Goal: Transaction & Acquisition: Purchase product/service

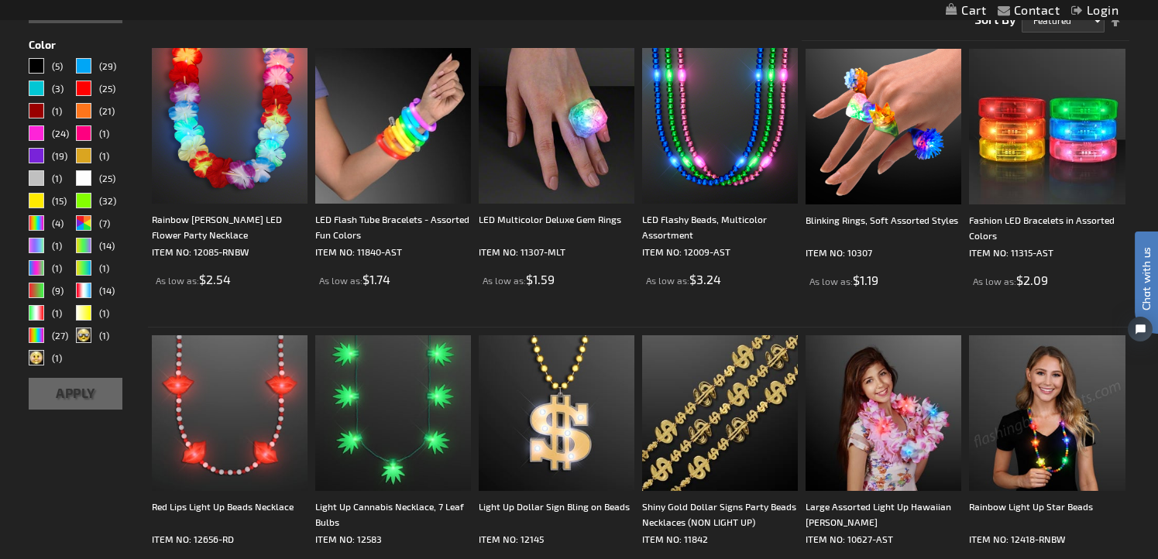
scroll to position [425, 0]
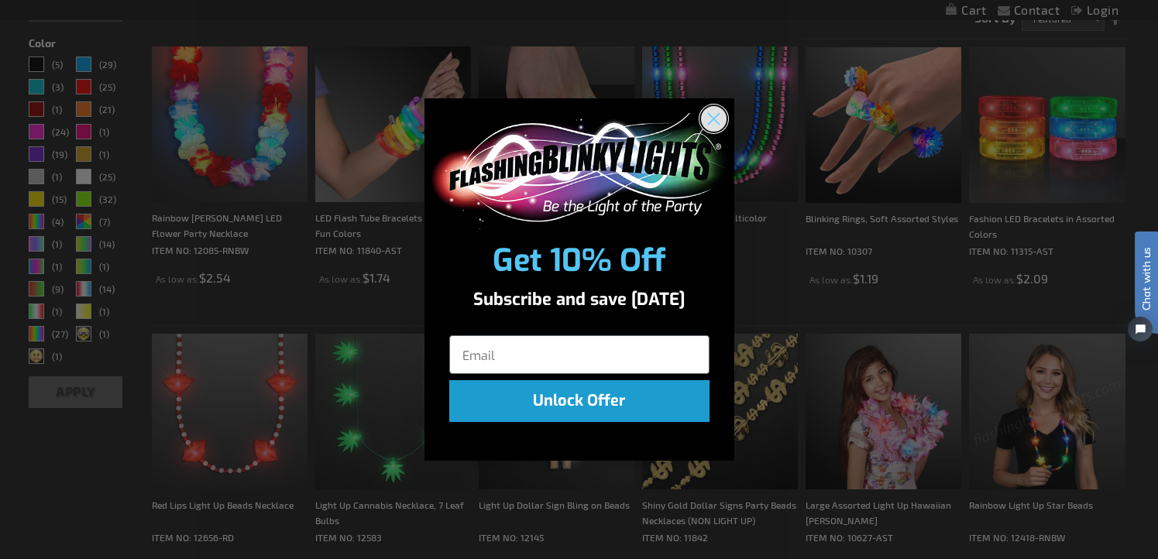
click at [721, 122] on circle "Close dialog" at bounding box center [713, 118] width 26 height 26
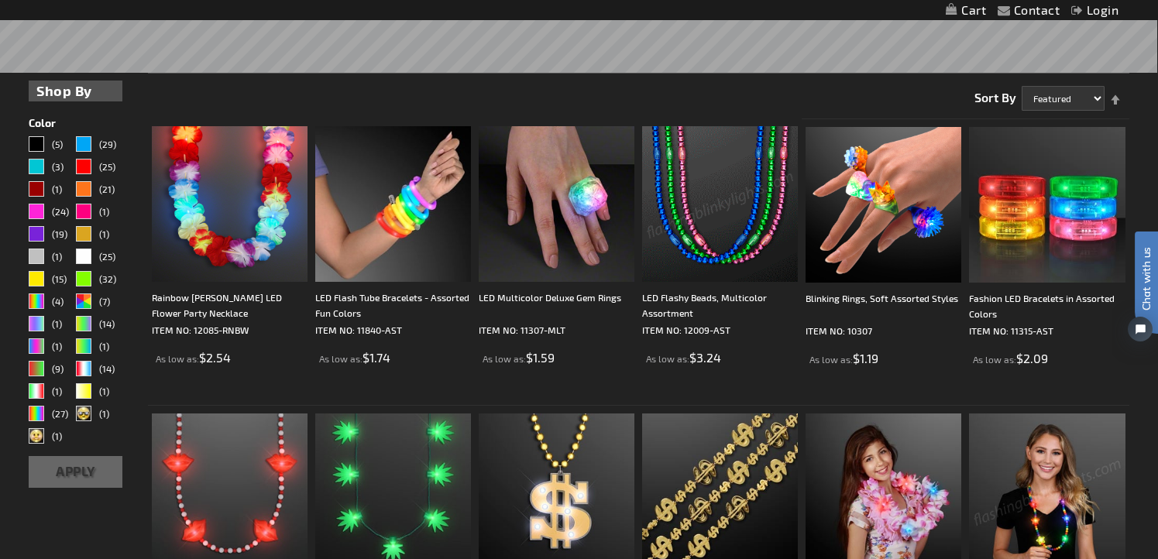
scroll to position [339, 0]
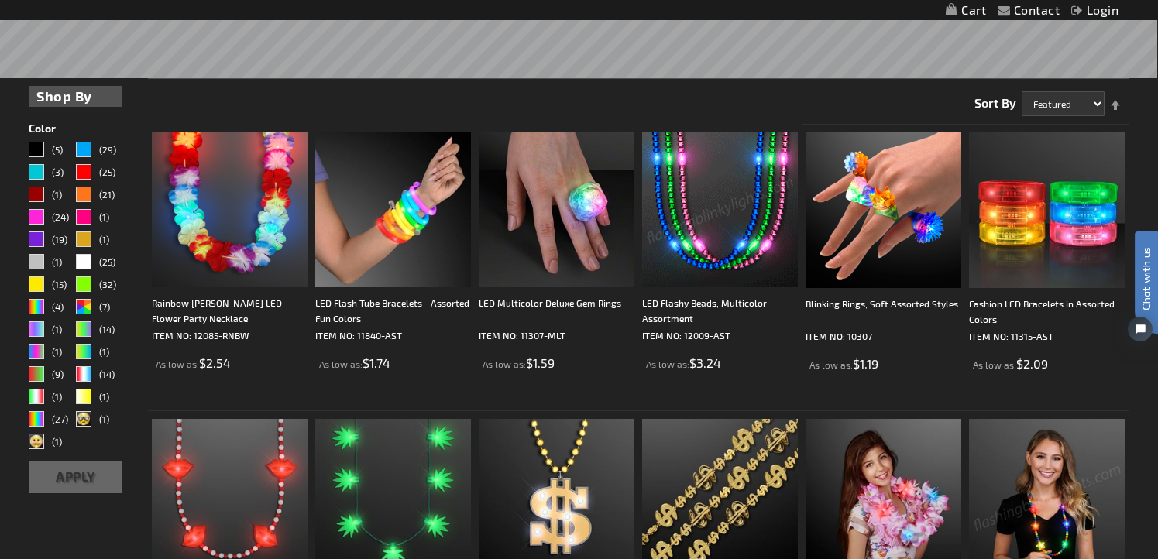
click at [722, 194] on img at bounding box center [720, 210] width 156 height 156
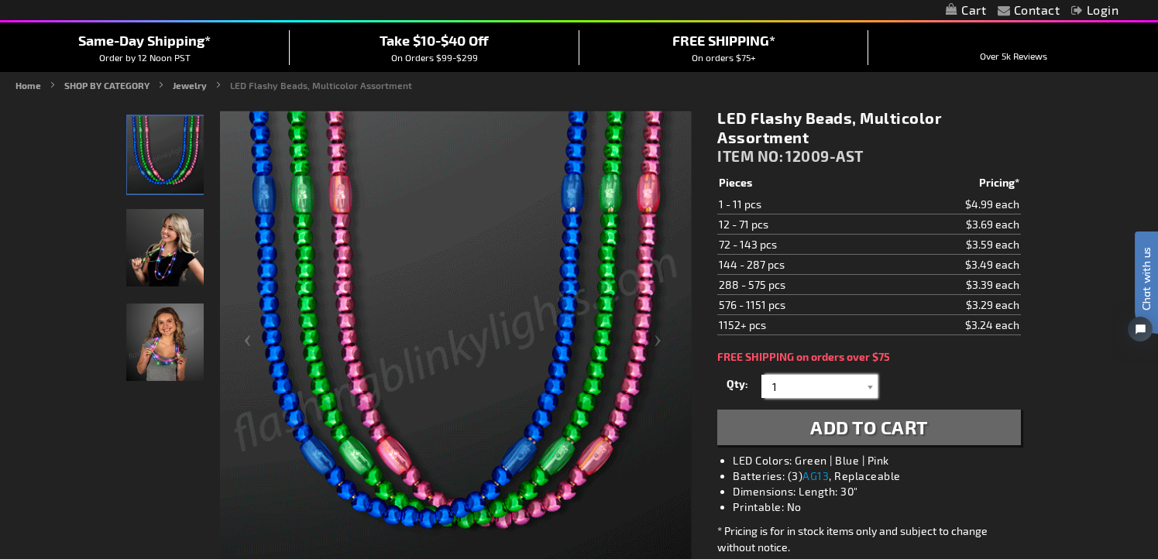
click at [795, 380] on input "1" at bounding box center [821, 386] width 112 height 23
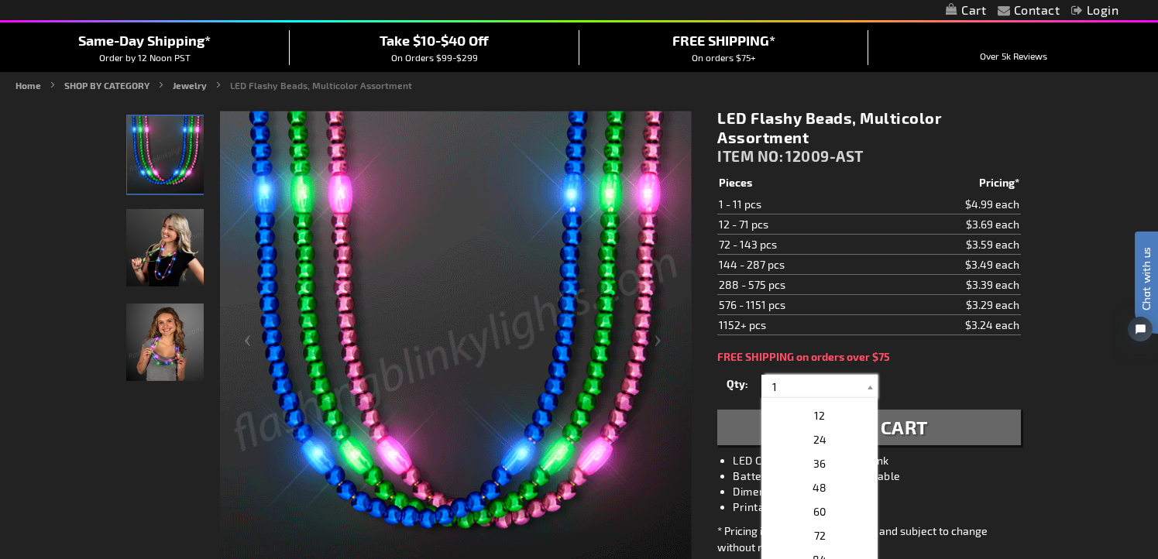
scroll to position [263, 0]
click at [794, 427] on p "24" at bounding box center [820, 435] width 116 height 24
type input "24"
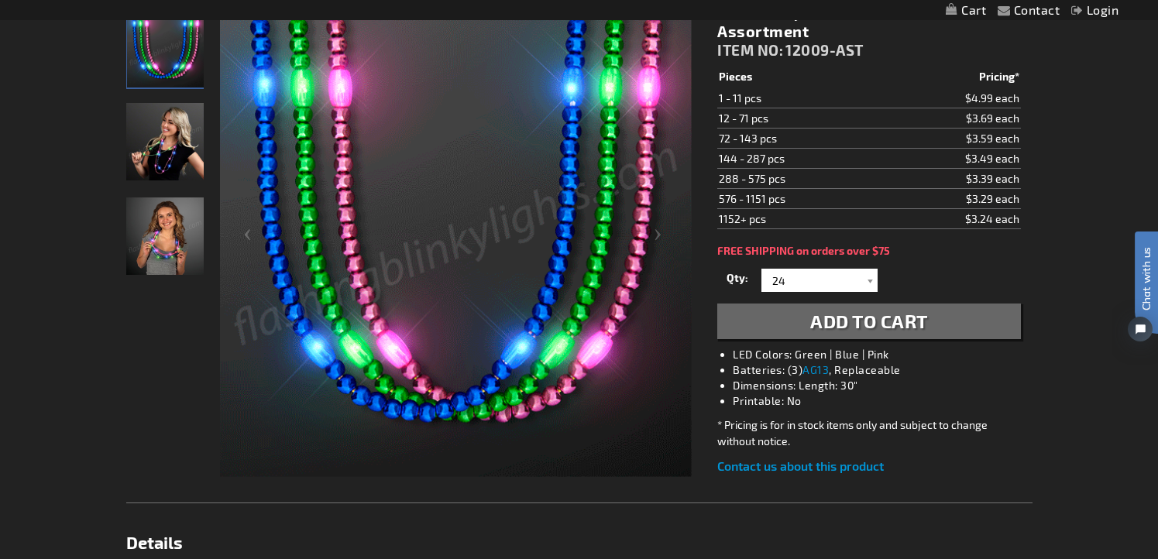
scroll to position [346, 0]
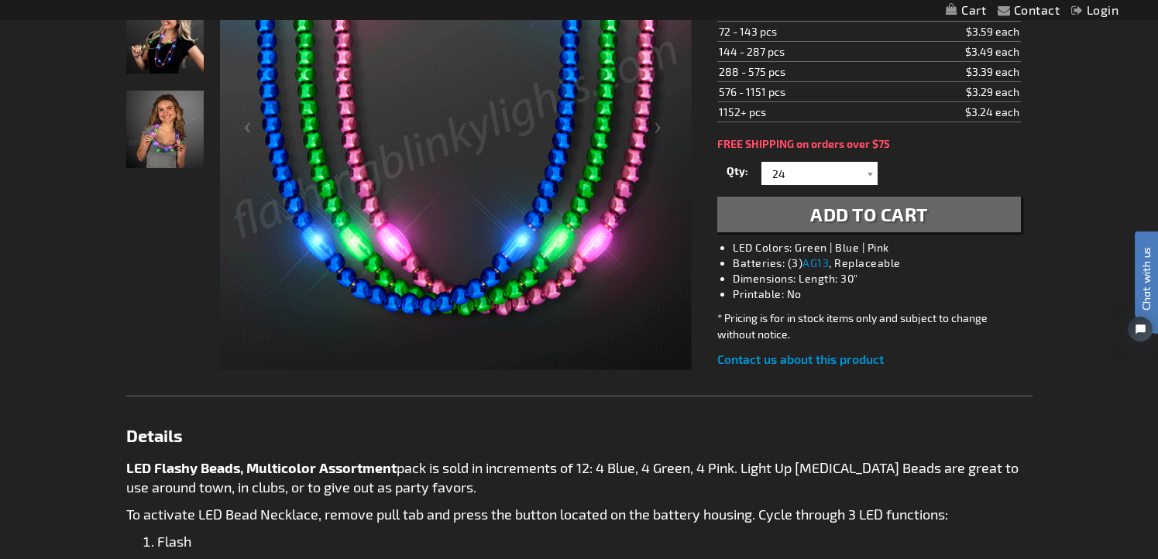
click at [891, 218] on span "Add to Cart" at bounding box center [869, 214] width 118 height 22
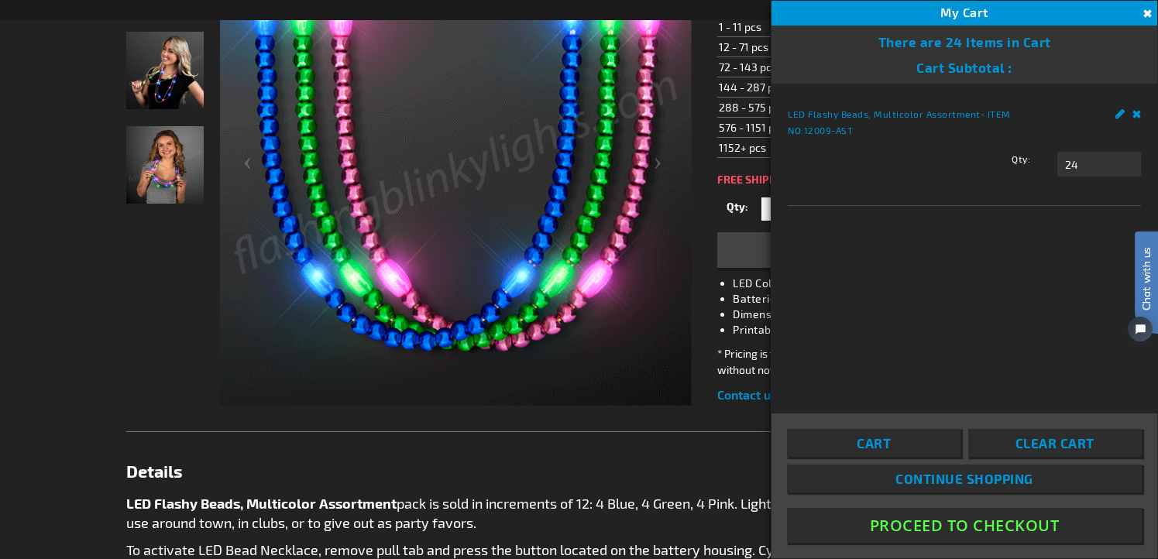
scroll to position [381, 0]
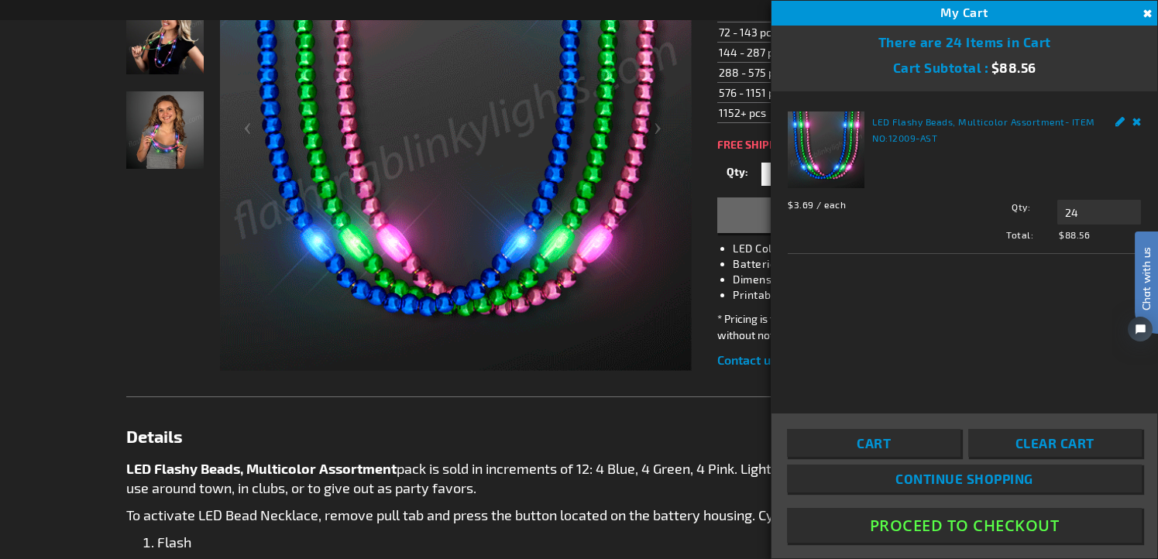
click at [1144, 20] on button "Close" at bounding box center [1145, 13] width 17 height 17
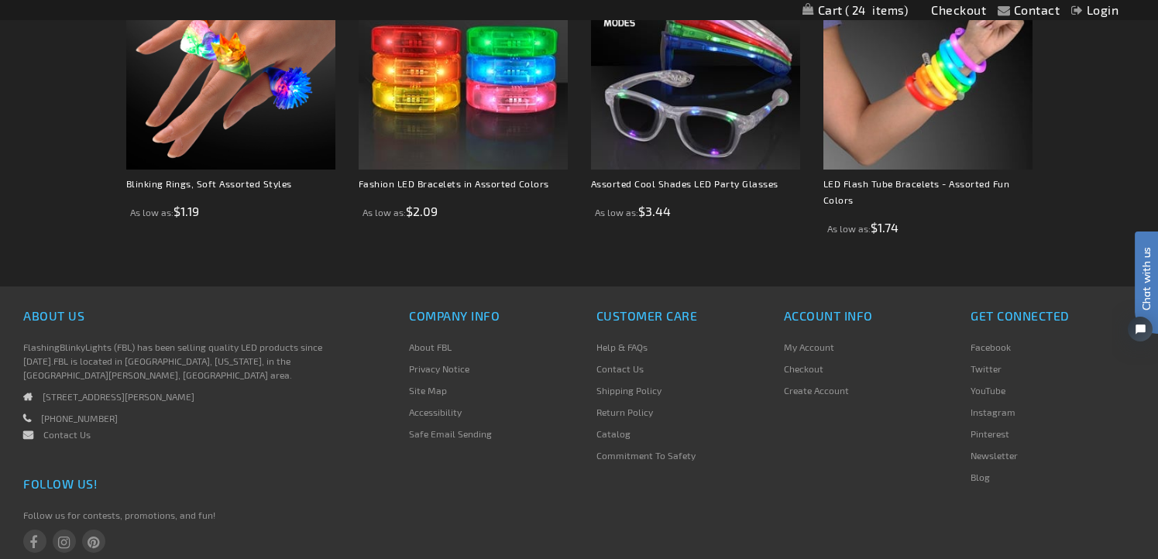
scroll to position [1241, 0]
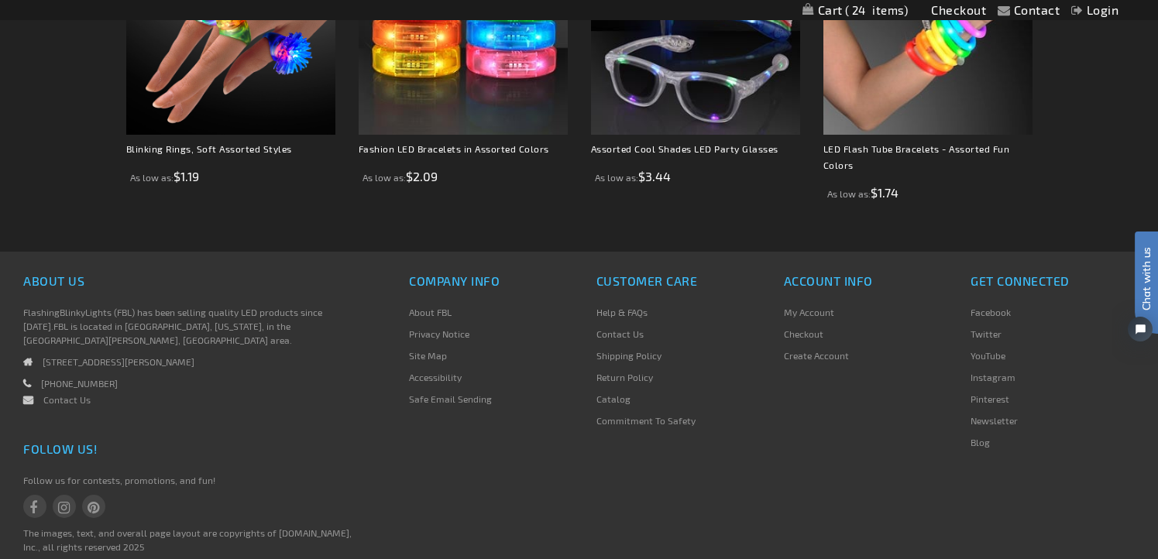
click at [627, 339] on link "Contact Us" at bounding box center [620, 333] width 47 height 11
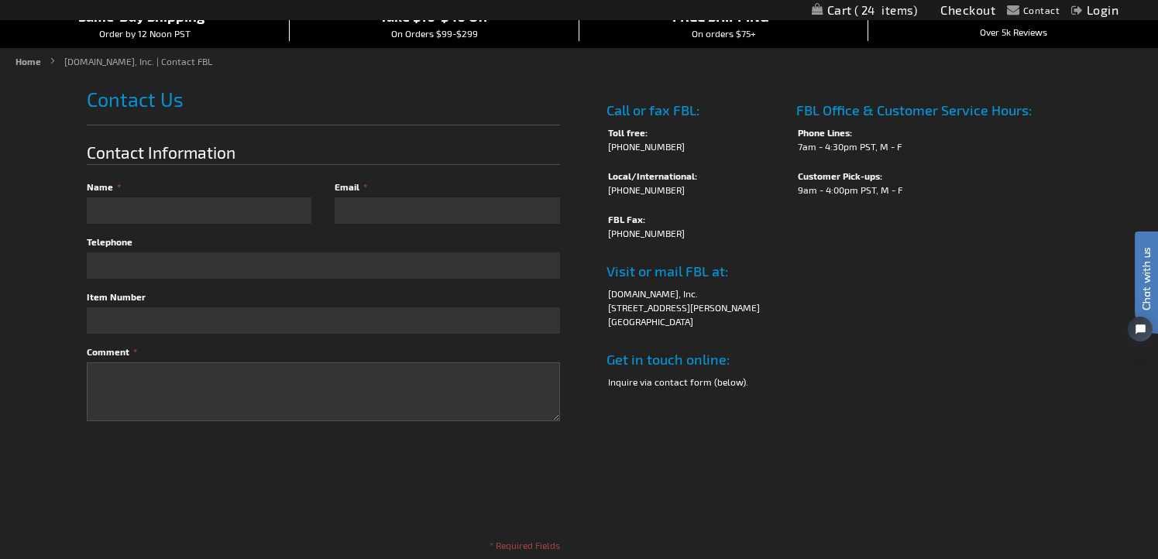
scroll to position [153, 0]
click at [634, 385] on li "Inquire via contact form (below)." at bounding box center [695, 384] width 174 height 14
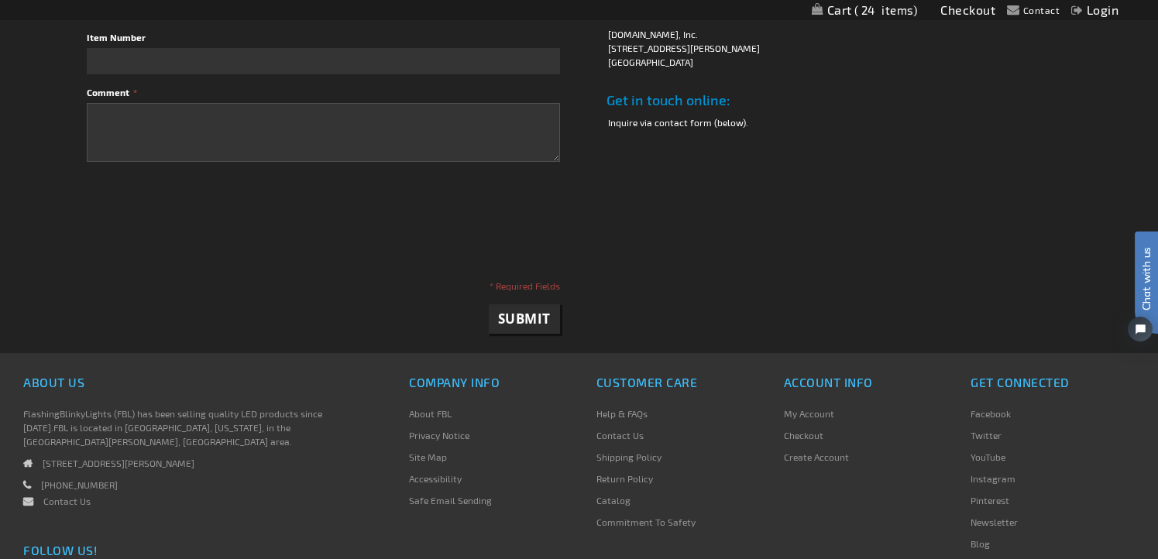
scroll to position [41, 0]
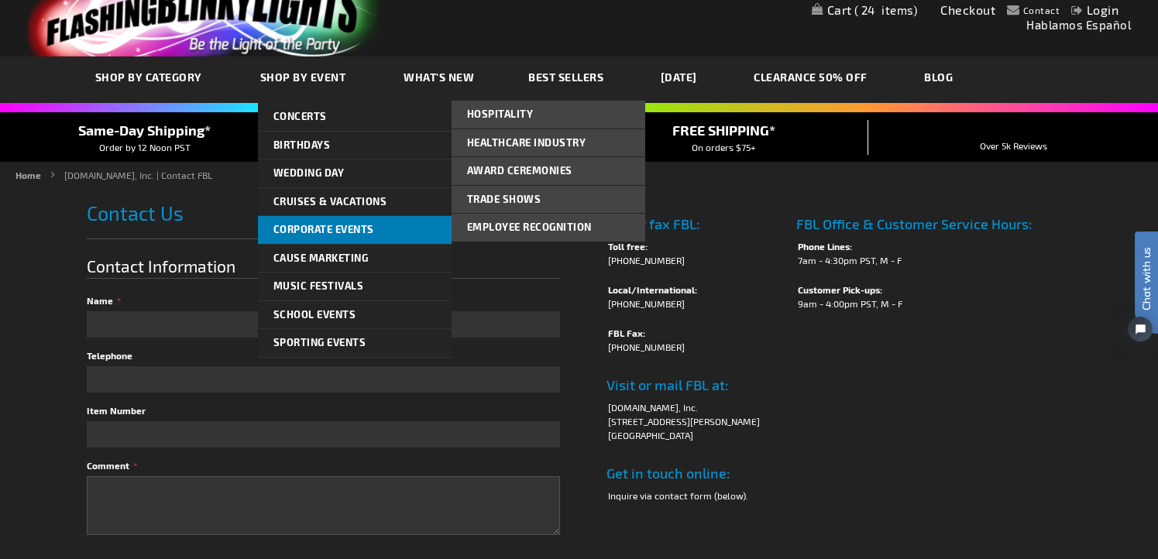
click at [332, 219] on link "Corporate Events" at bounding box center [355, 230] width 194 height 28
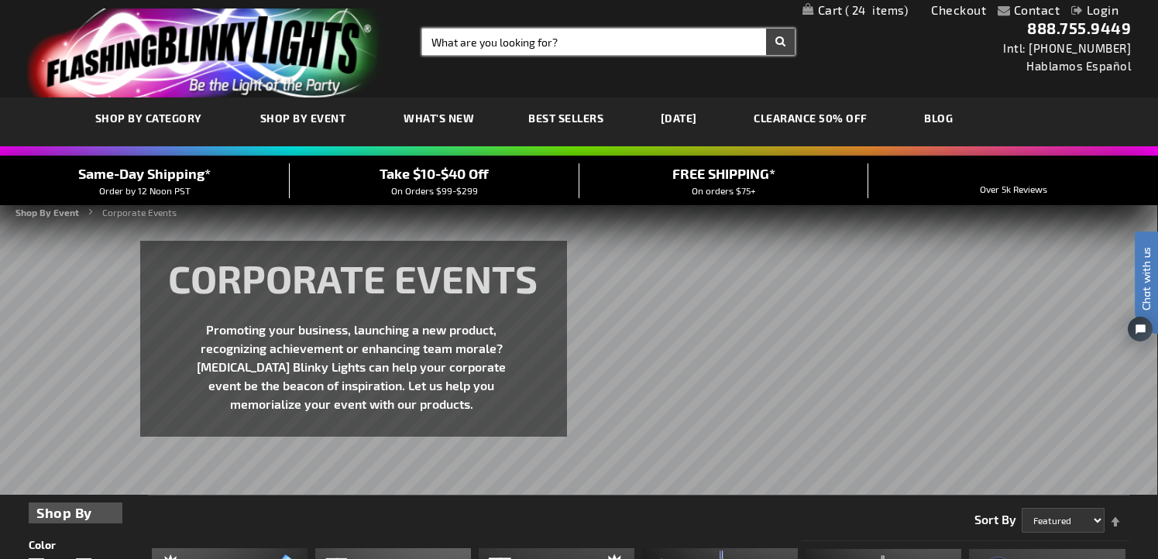
click at [511, 36] on input "Search" at bounding box center [608, 42] width 373 height 26
type input "b"
type input "necklaces"
click at [766, 29] on button "Search" at bounding box center [780, 42] width 29 height 26
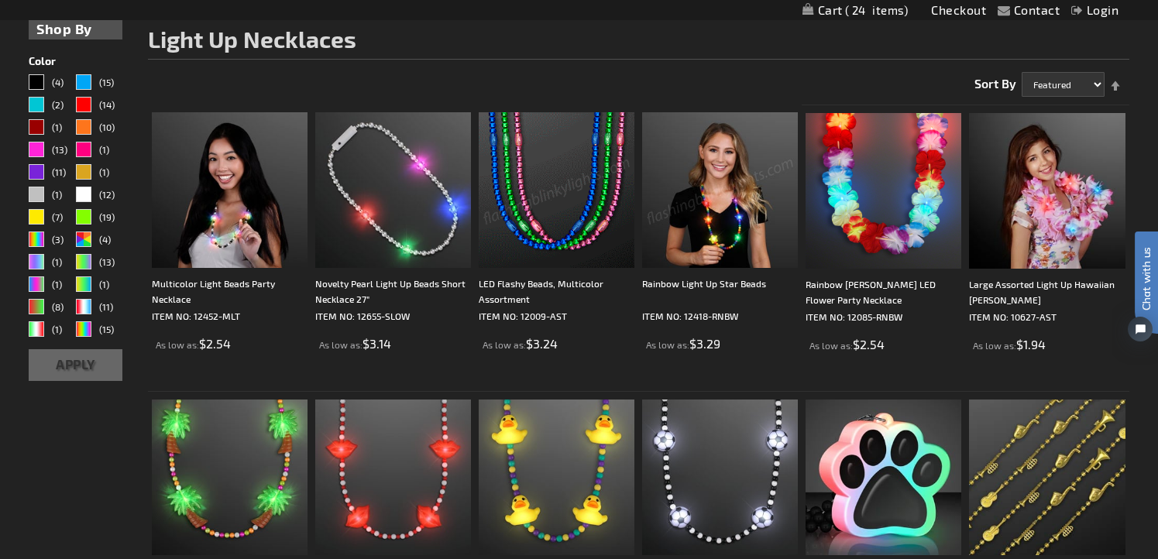
scroll to position [212, 0]
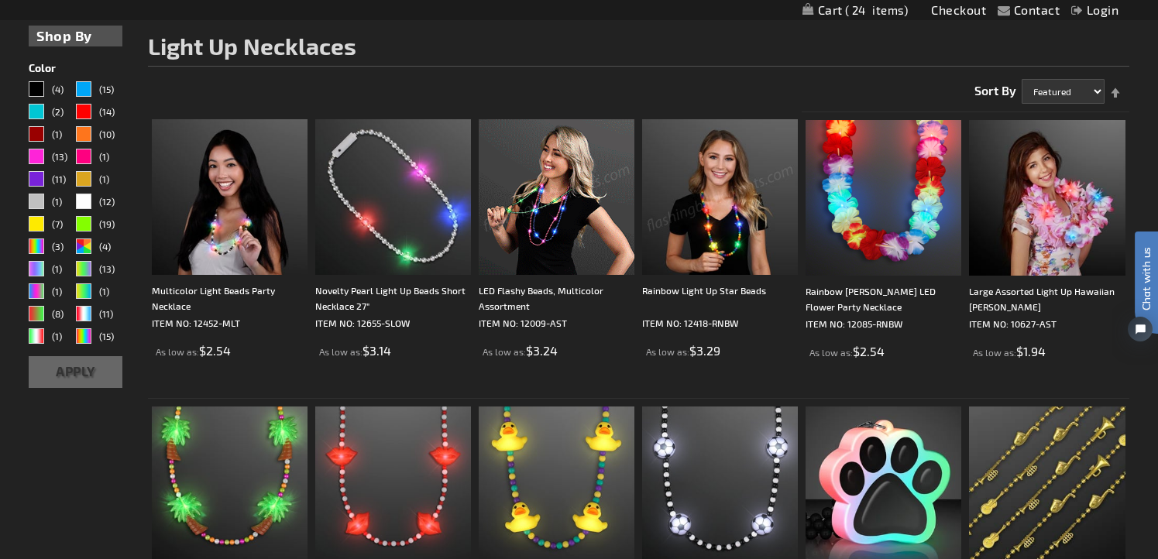
click at [596, 223] on img at bounding box center [557, 197] width 156 height 156
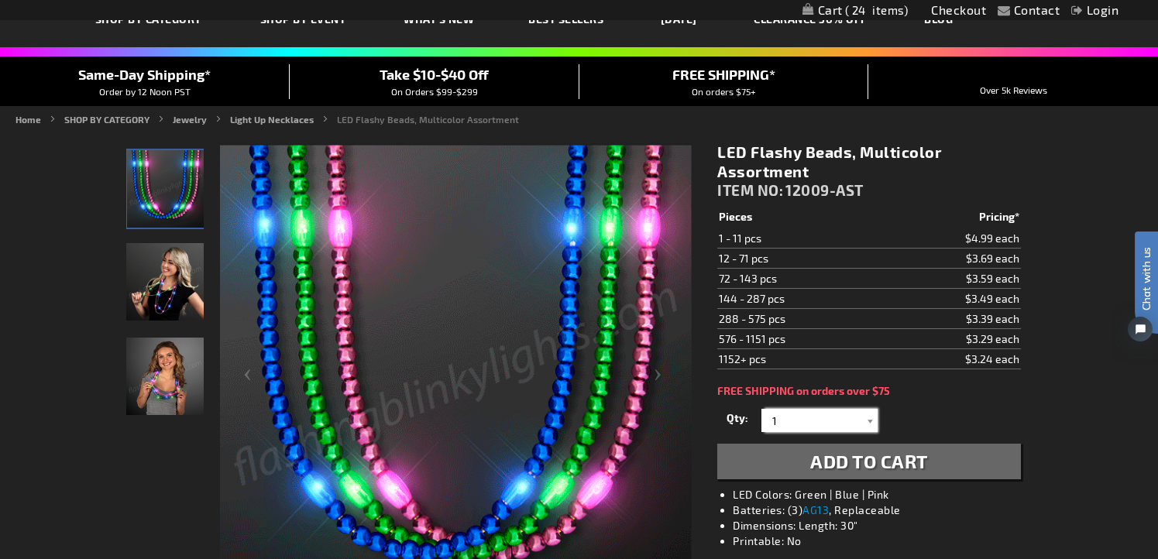
click at [800, 423] on input "1" at bounding box center [821, 420] width 112 height 23
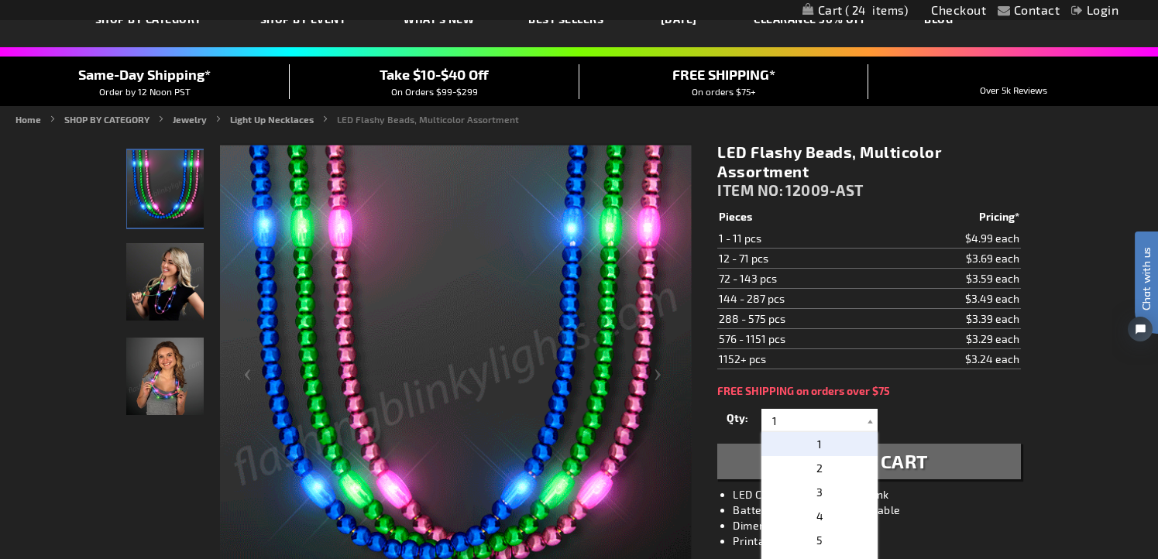
click at [944, 396] on div "FREE SHIPPING on orders over $75" at bounding box center [868, 391] width 303 height 12
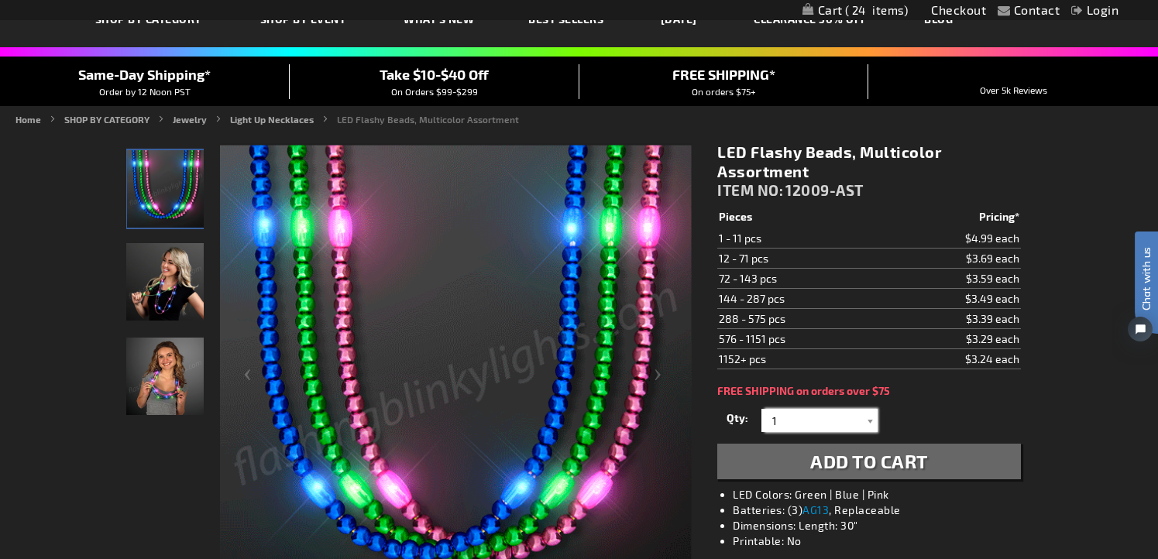
click at [826, 414] on input "1" at bounding box center [821, 420] width 112 height 23
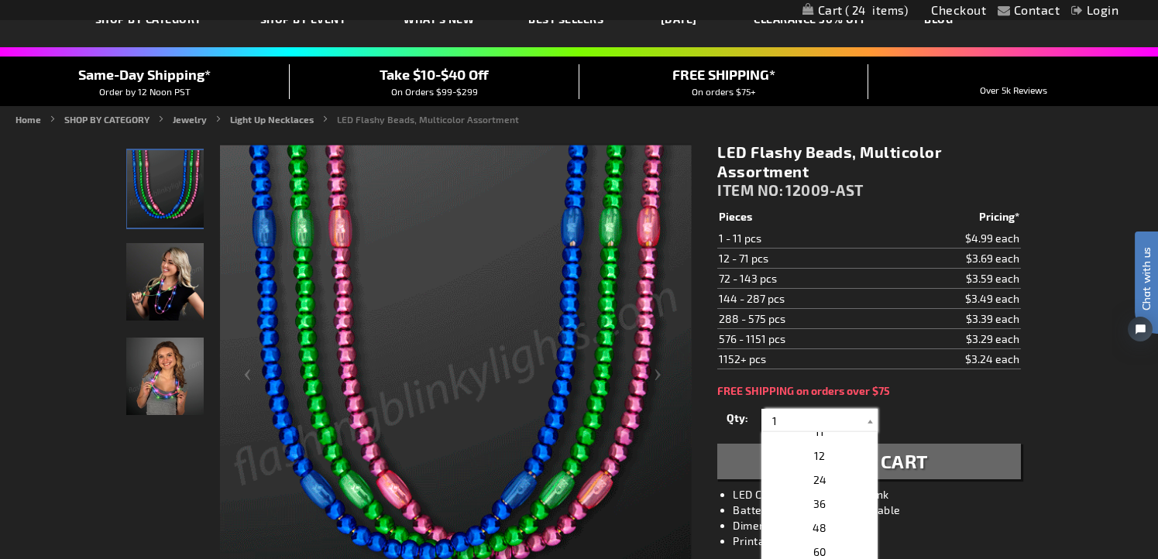
scroll to position [251, 0]
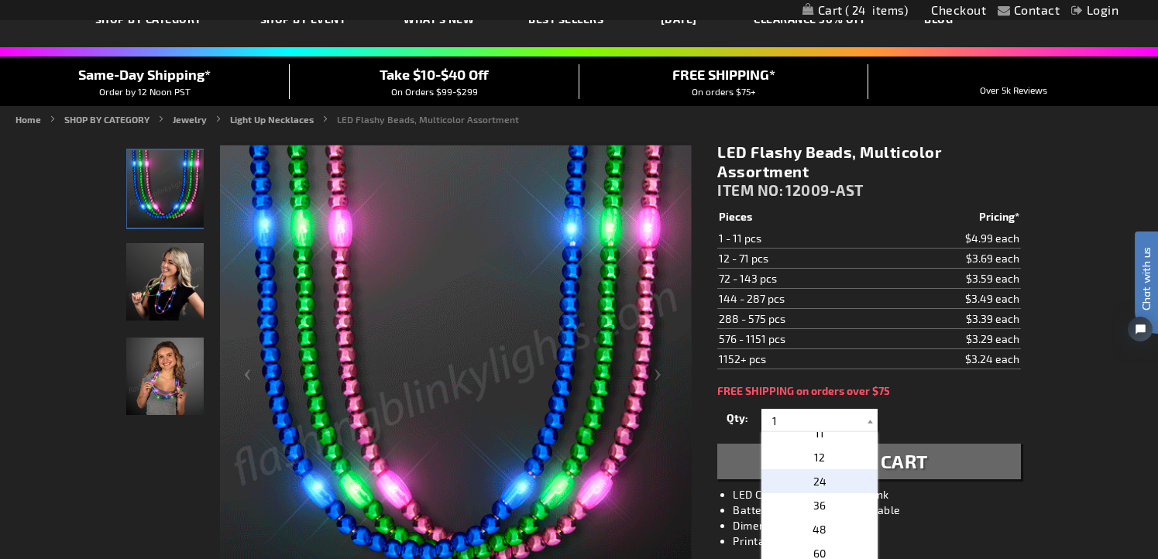
click at [801, 481] on p "24" at bounding box center [820, 481] width 116 height 24
type input "24"
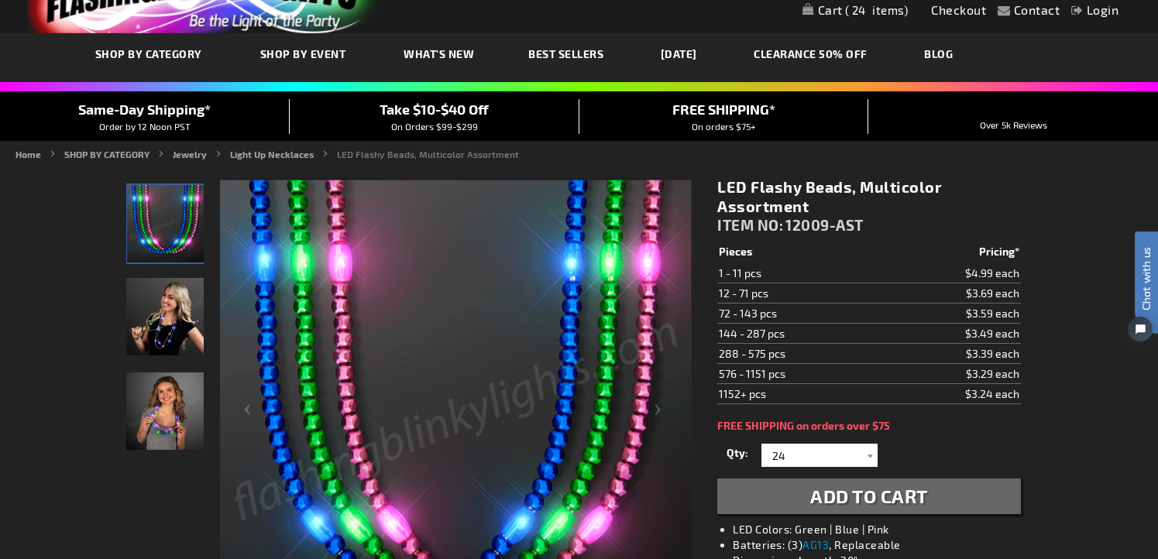
scroll to position [0, 0]
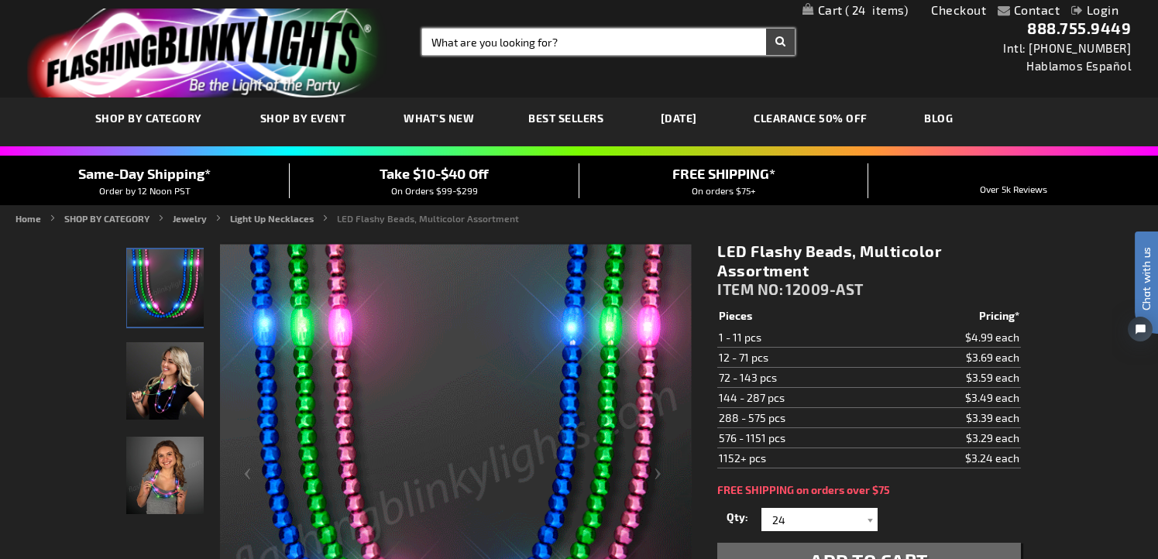
click at [512, 48] on input "Search" at bounding box center [608, 42] width 373 height 26
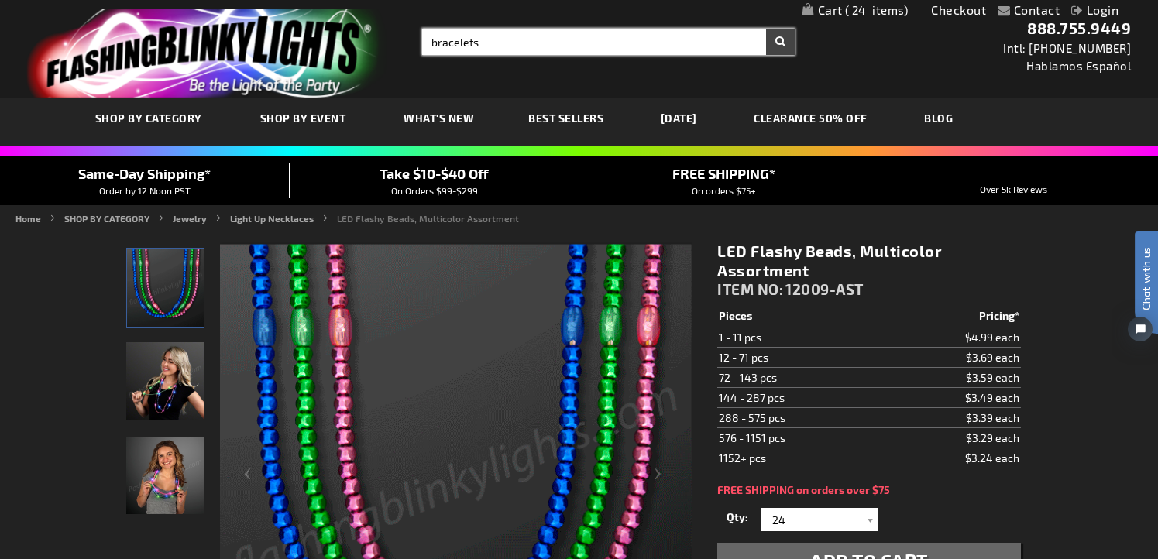
type input "bracelets"
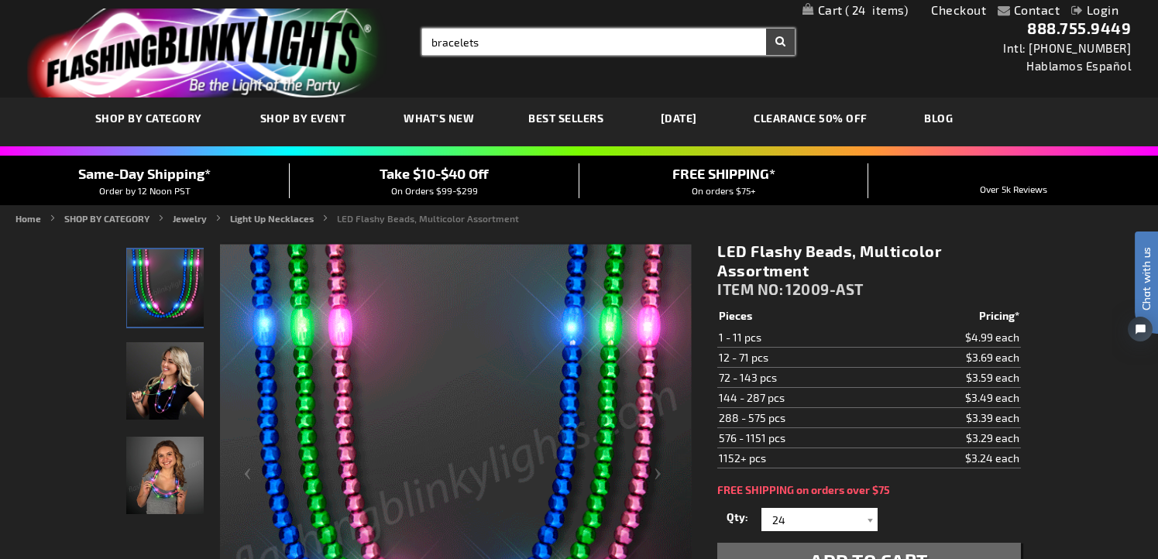
click at [766, 29] on button "Search" at bounding box center [780, 42] width 29 height 26
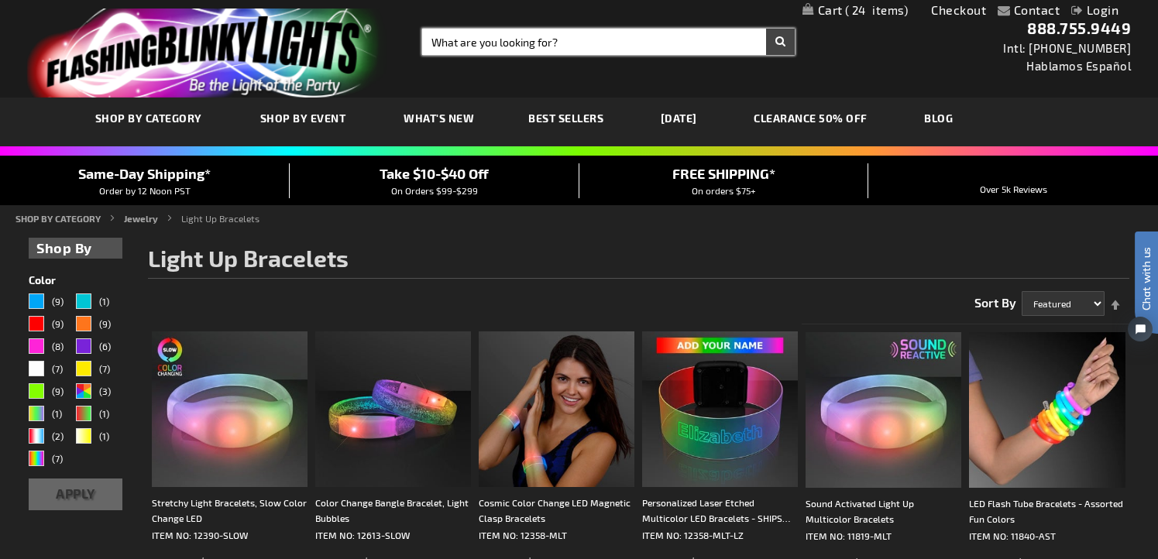
click at [725, 40] on input "Search" at bounding box center [608, 42] width 373 height 26
type input "necklaces"
click at [766, 29] on button "Search" at bounding box center [780, 42] width 29 height 26
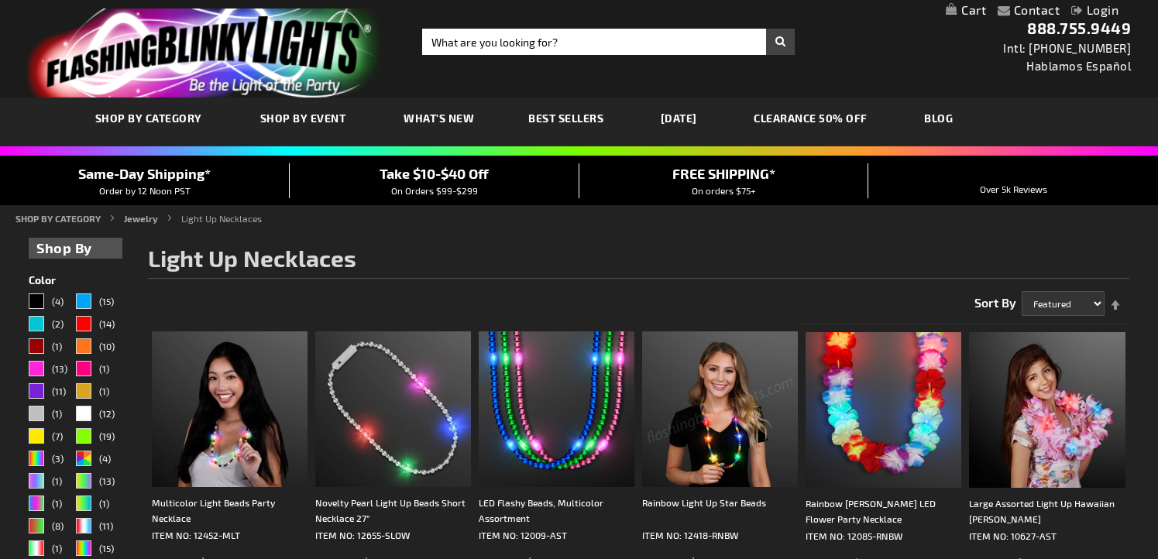
click at [1027, 19] on li "Contact" at bounding box center [1029, 11] width 62 height 19
click at [1022, 12] on link "Contact" at bounding box center [1037, 9] width 46 height 15
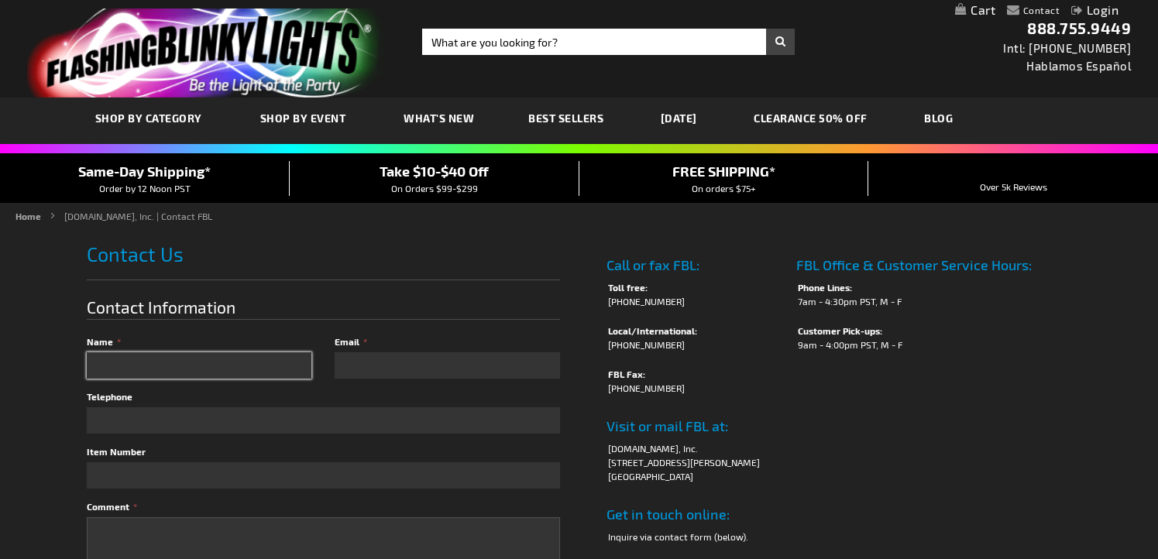
click at [263, 368] on input "Name" at bounding box center [199, 365] width 225 height 26
type input "Zoe"
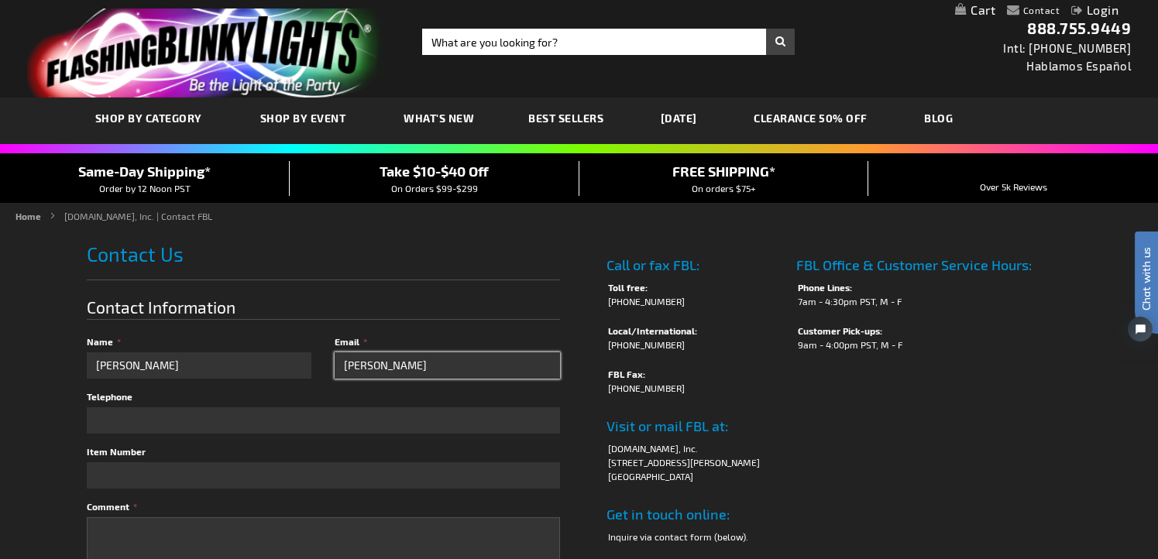
type input "Ross"
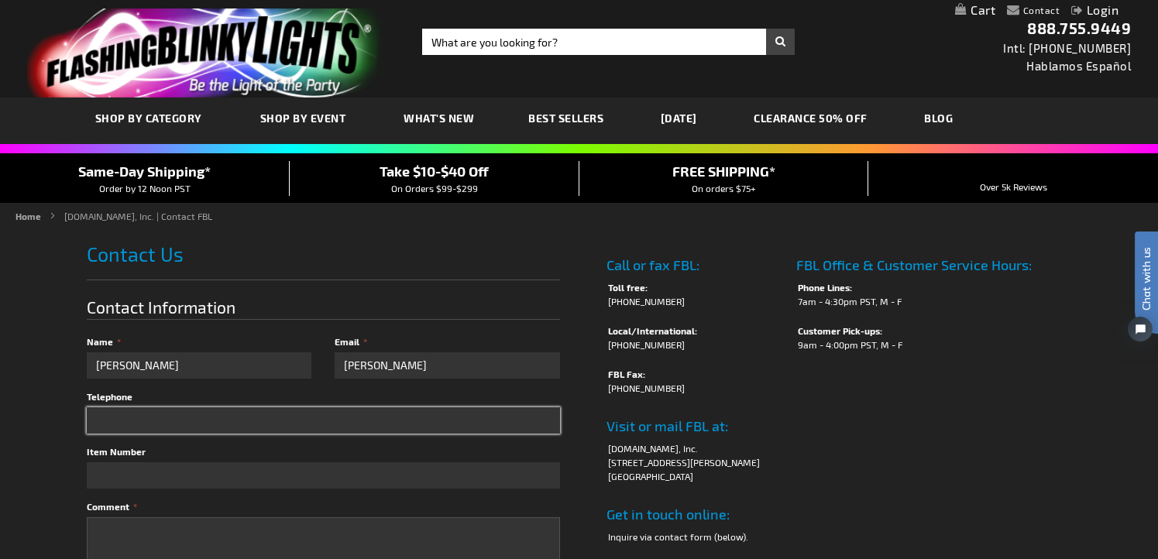
click at [228, 418] on input "Telephone" at bounding box center [323, 421] width 473 height 26
type input "5097106365"
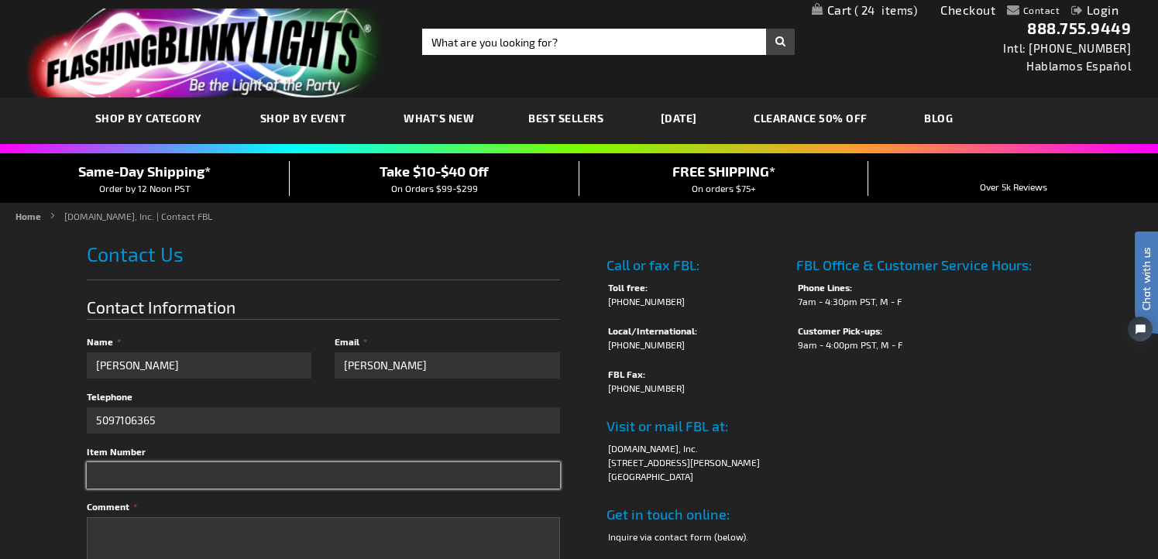
click at [404, 467] on input "Item Number" at bounding box center [323, 476] width 473 height 26
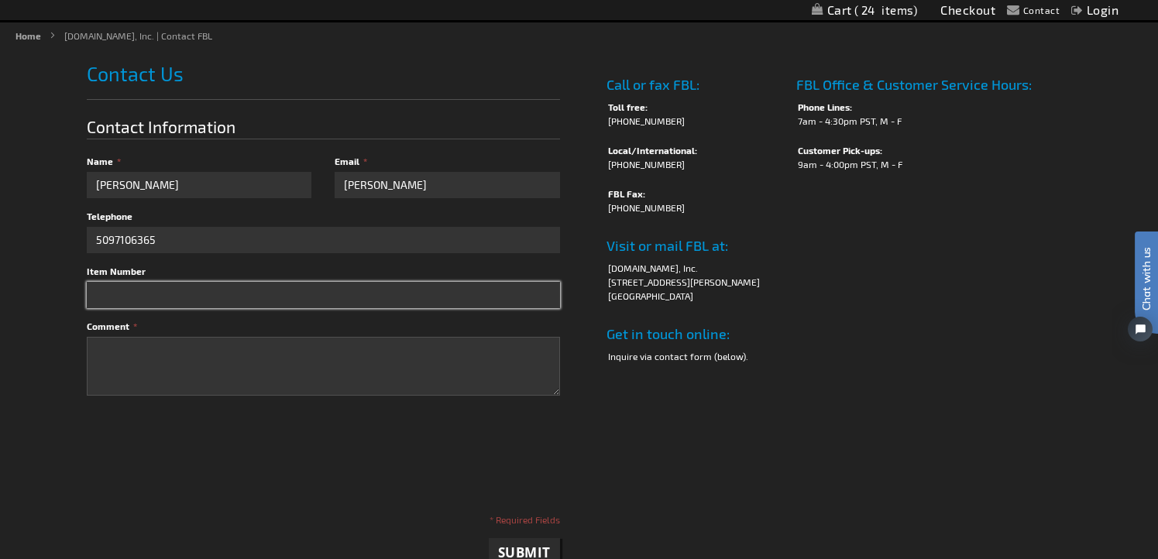
scroll to position [184, 0]
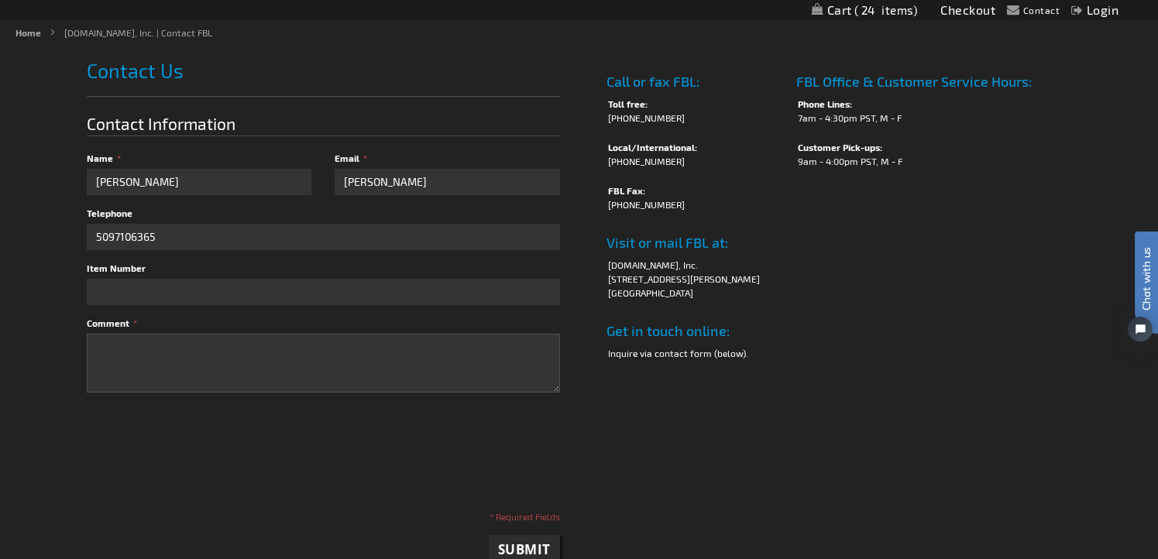
click at [686, 334] on h4 "Get in touch online:" at bounding box center [694, 326] width 175 height 23
click at [681, 358] on li "Inquire via contact form (below)." at bounding box center [695, 353] width 174 height 14
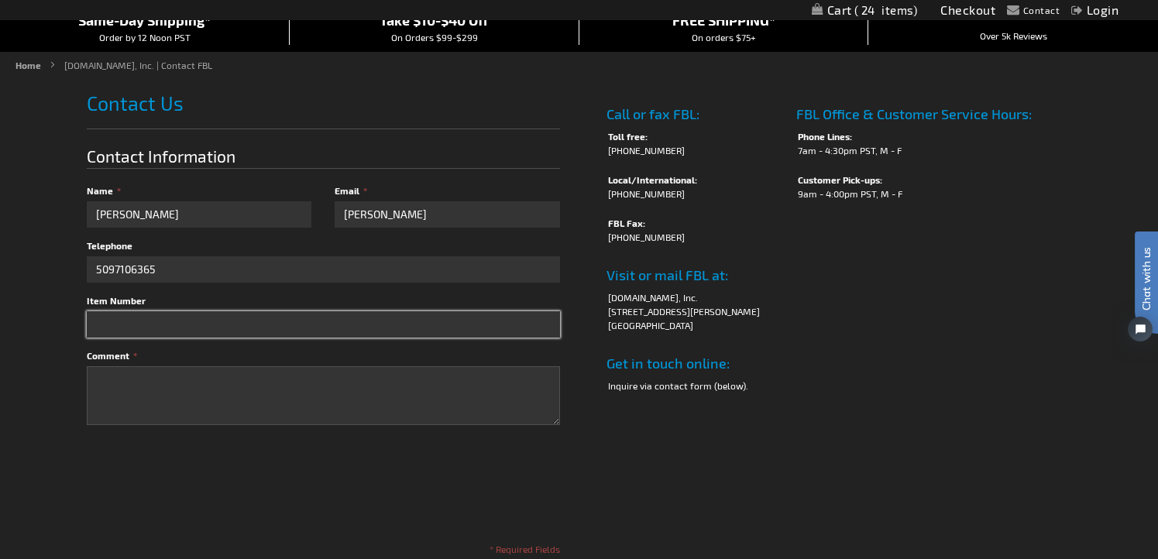
click at [464, 335] on input "Item Number" at bounding box center [323, 324] width 473 height 26
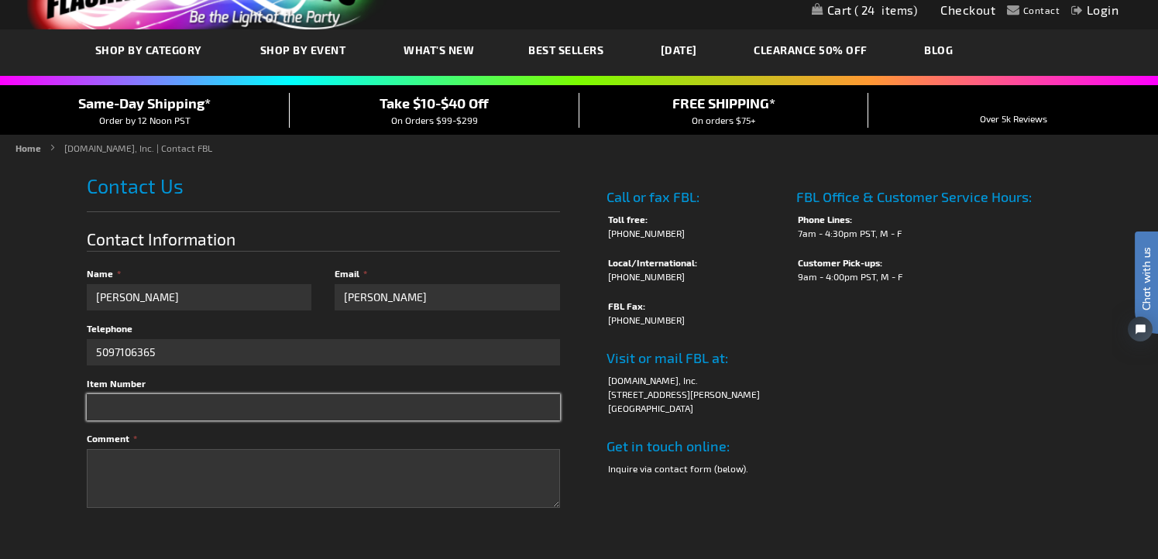
scroll to position [0, 0]
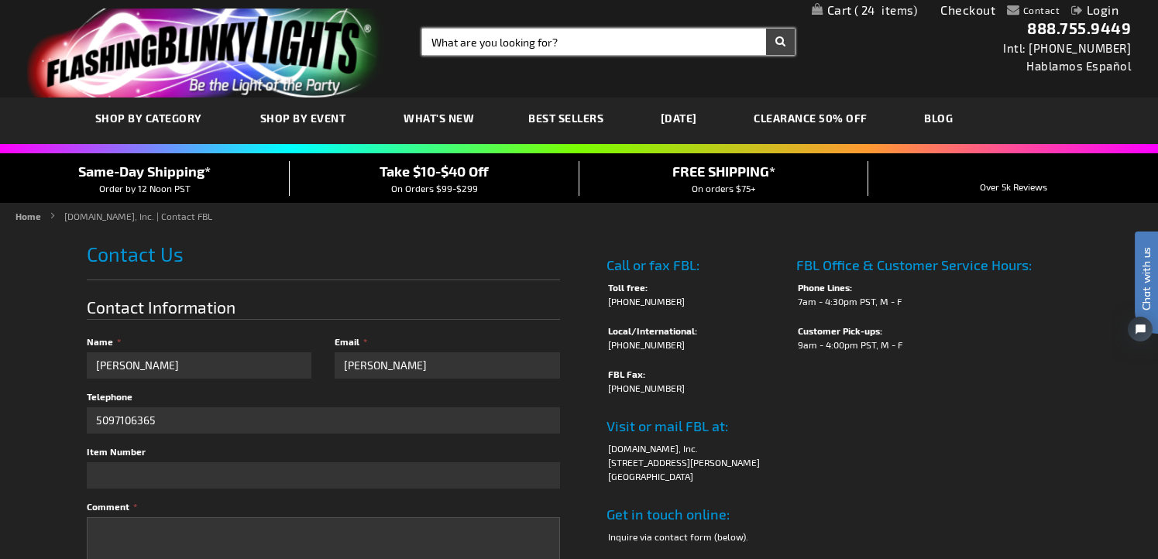
click at [588, 49] on input "Search" at bounding box center [608, 42] width 373 height 26
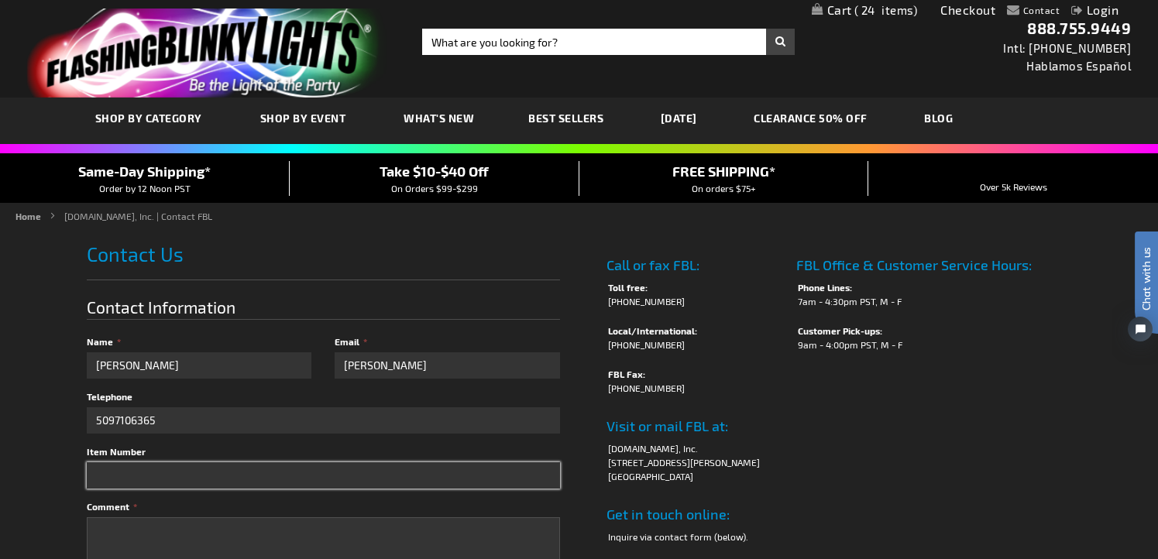
click at [310, 463] on input "Item Number" at bounding box center [323, 476] width 473 height 26
paste input "12009-AST"
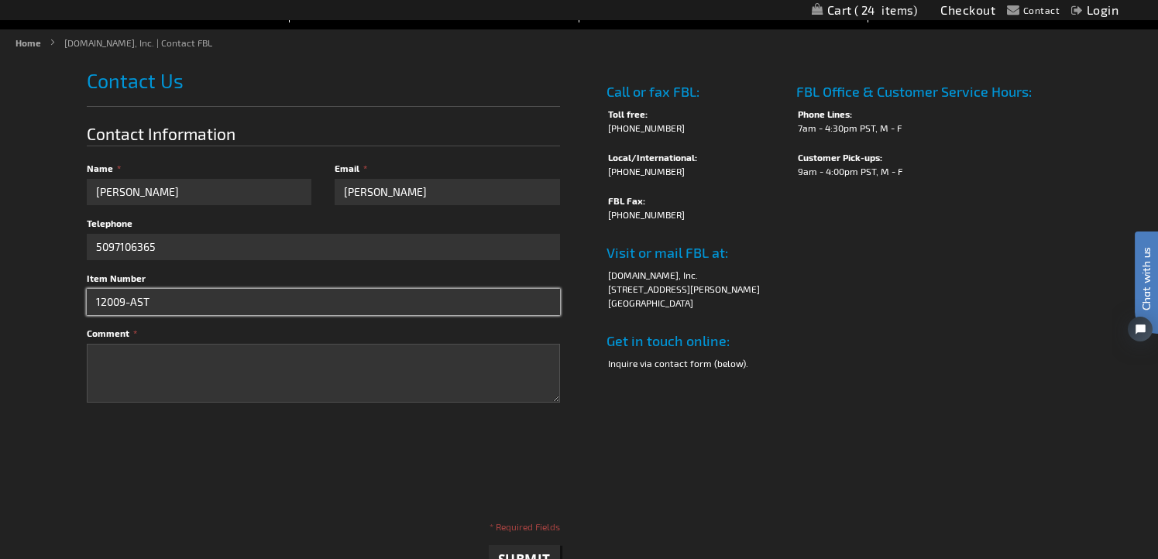
scroll to position [244, 0]
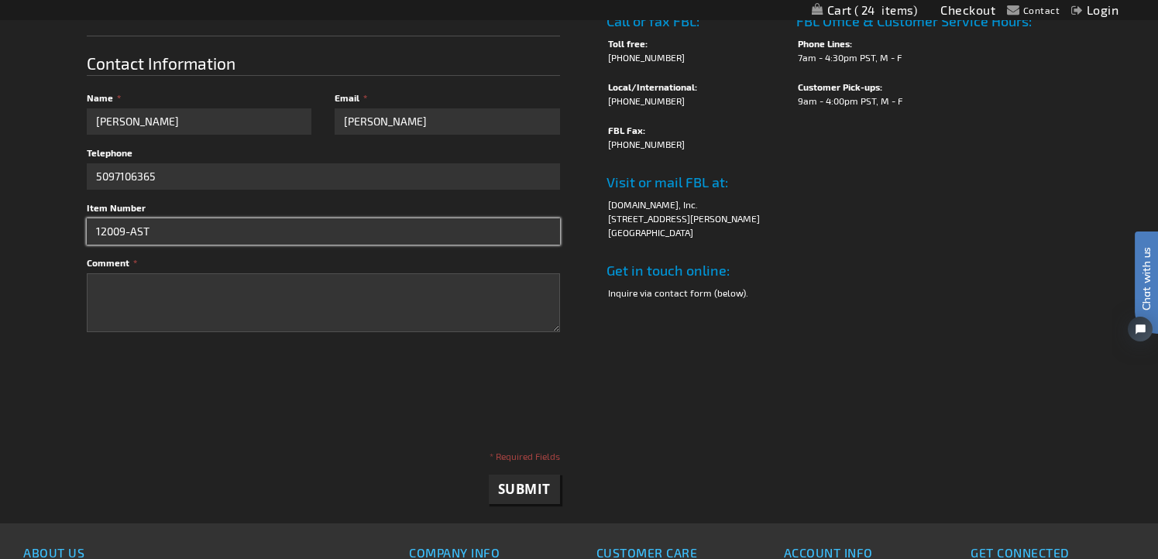
type input "12009-AST"
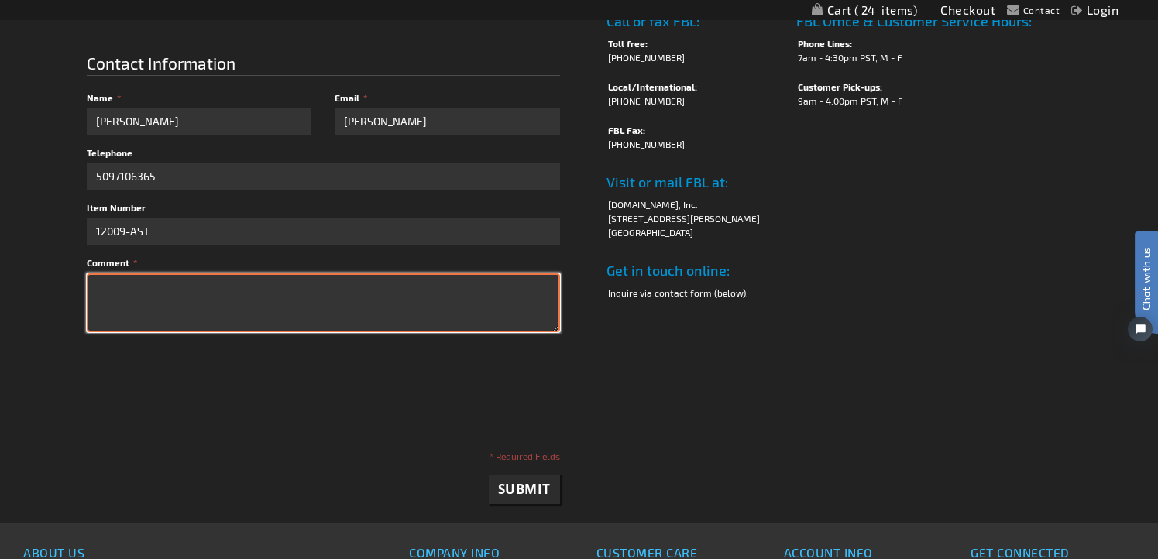
click at [311, 321] on textarea "Comment" at bounding box center [323, 302] width 473 height 59
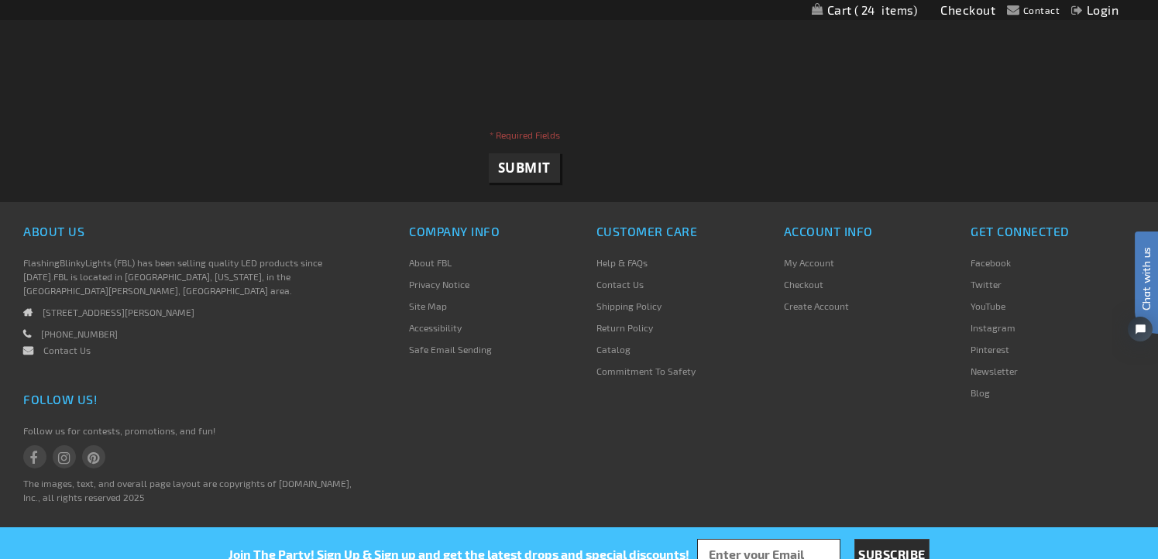
scroll to position [571, 0]
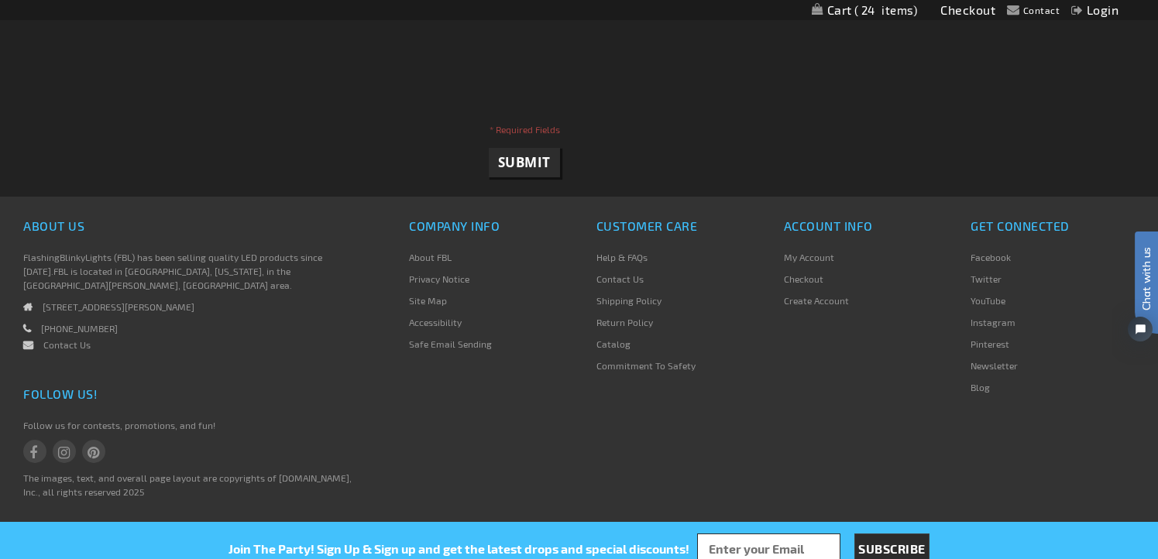
click at [58, 339] on link "Contact Us" at bounding box center [66, 344] width 47 height 11
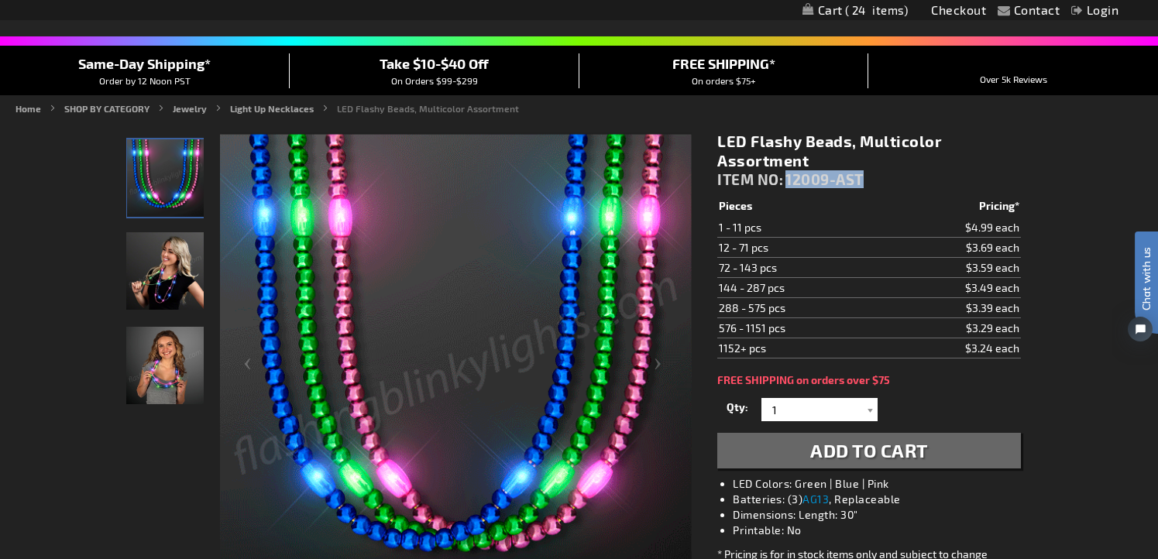
drag, startPoint x: 789, startPoint y: 184, endPoint x: 888, endPoint y: 184, distance: 99.2
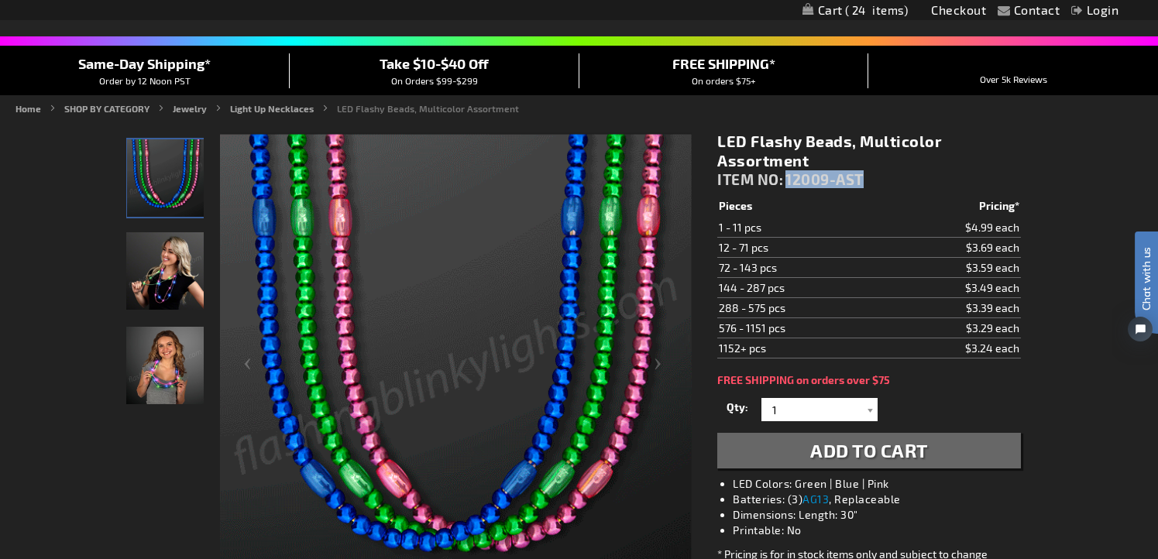
click at [888, 184] on div "LED Flashy Beads, Multicolor Assortment ITEM NO: 12009-AST" at bounding box center [868, 164] width 303 height 64
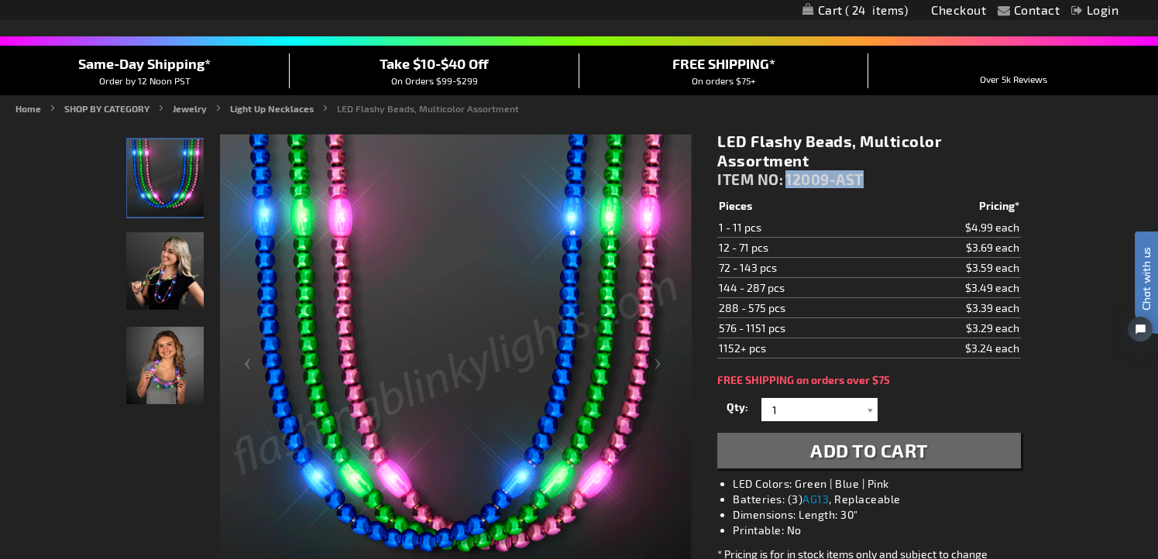
copy span "12009-AST"
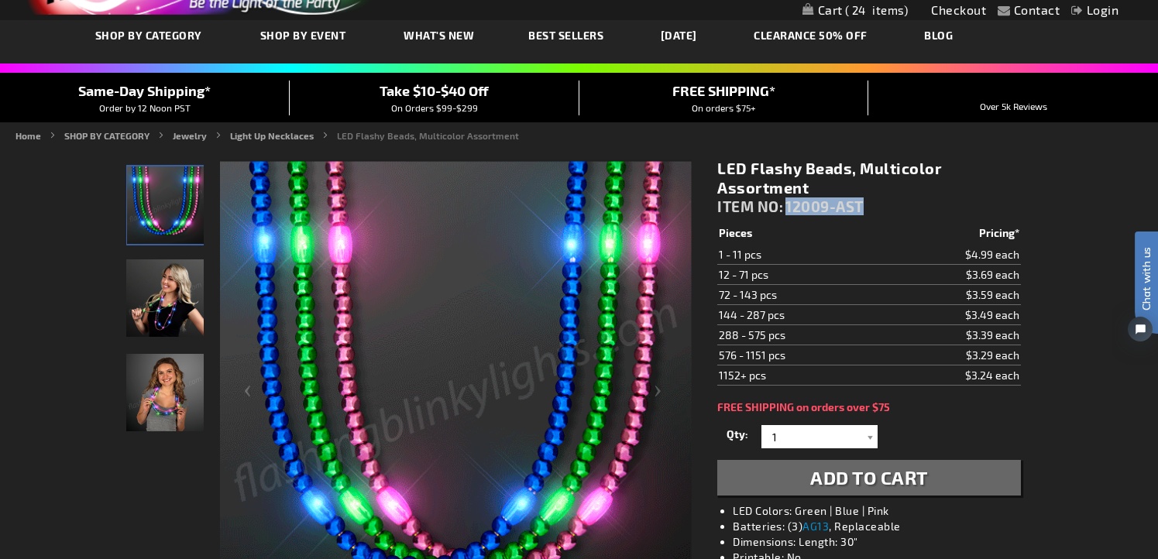
scroll to position [134, 0]
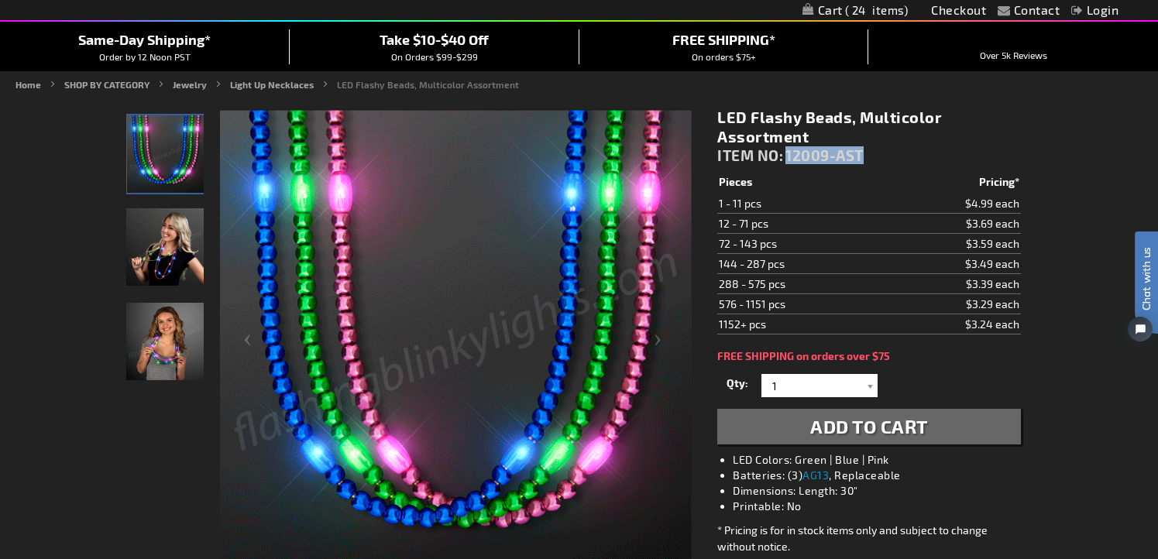
click at [887, 3] on span "24" at bounding box center [877, 10] width 64 height 14
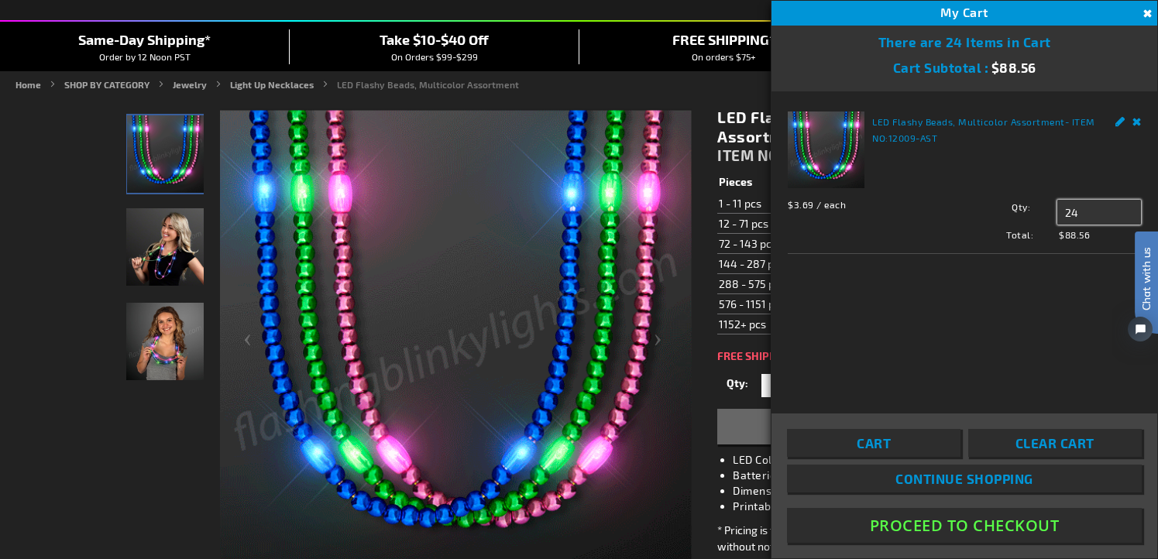
click at [1093, 204] on input "24" at bounding box center [1099, 212] width 84 height 25
click at [1088, 226] on div "$3.69 / each Total: $88.56 Qty 24 Update" at bounding box center [964, 217] width 353 height 50
click at [1088, 218] on input "24" at bounding box center [1099, 212] width 84 height 25
type input "20"
click at [1046, 338] on div "LED Flashy Beads, Multicolor Assortment - ITEM NO: 12009-AST $3.69 / each Total…" at bounding box center [965, 241] width 386 height 301
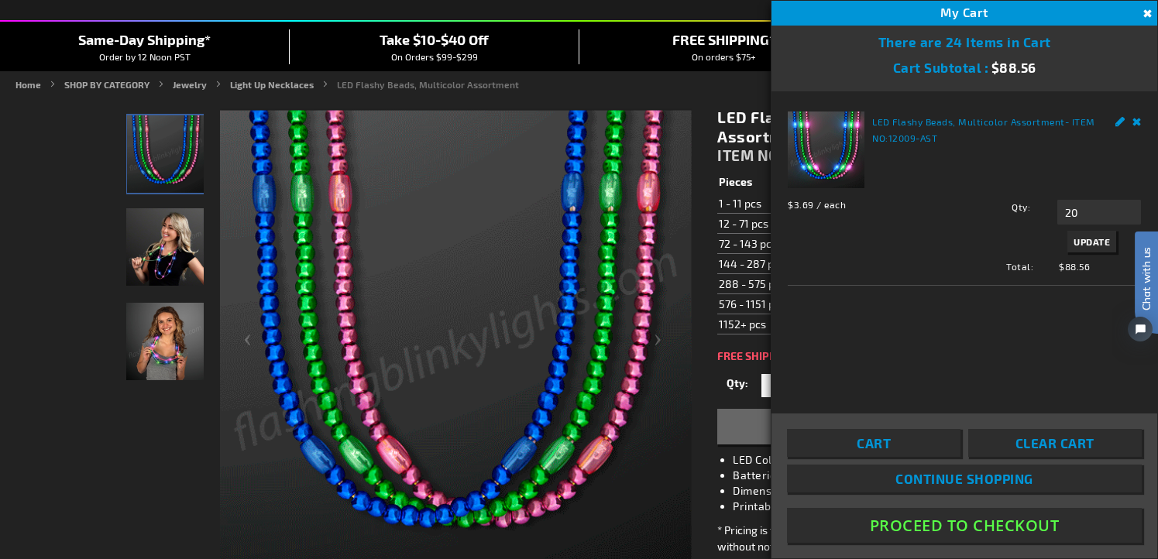
click at [1082, 241] on span "Update" at bounding box center [1092, 241] width 36 height 11
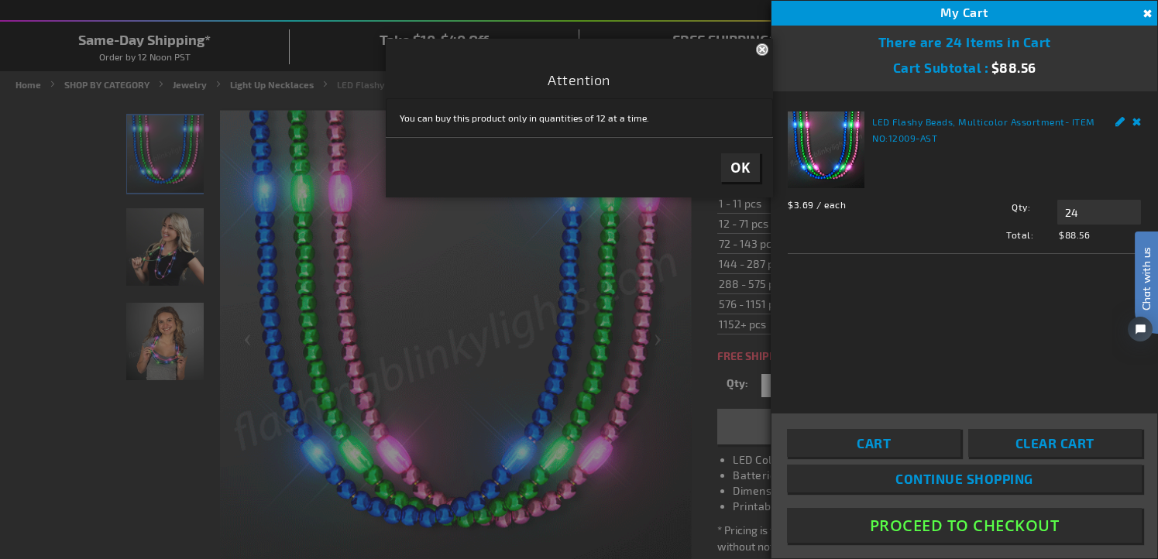
click at [748, 164] on span "OK" at bounding box center [741, 168] width 20 height 18
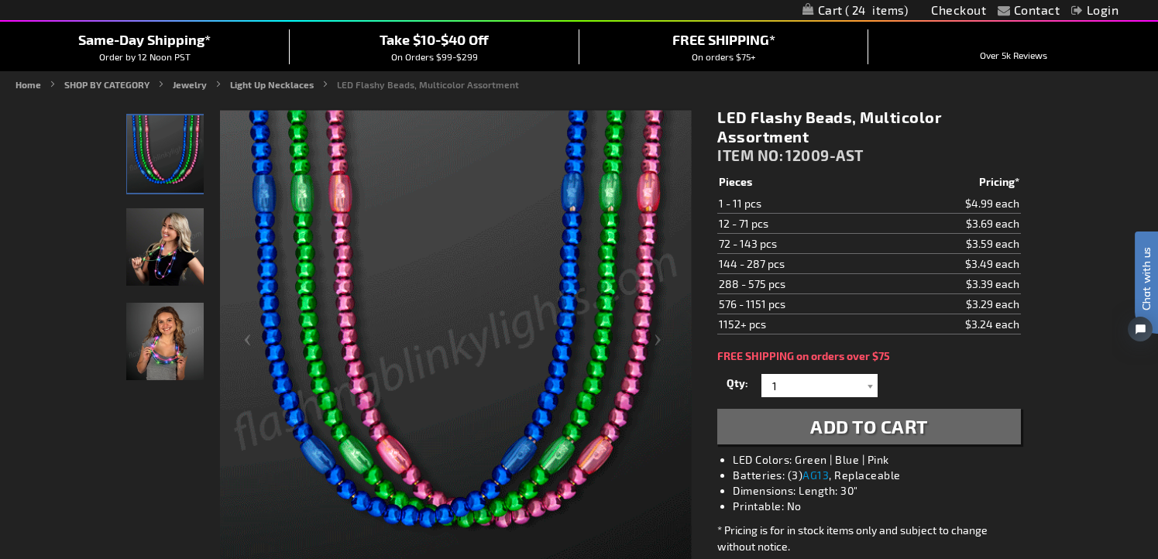
scroll to position [99, 0]
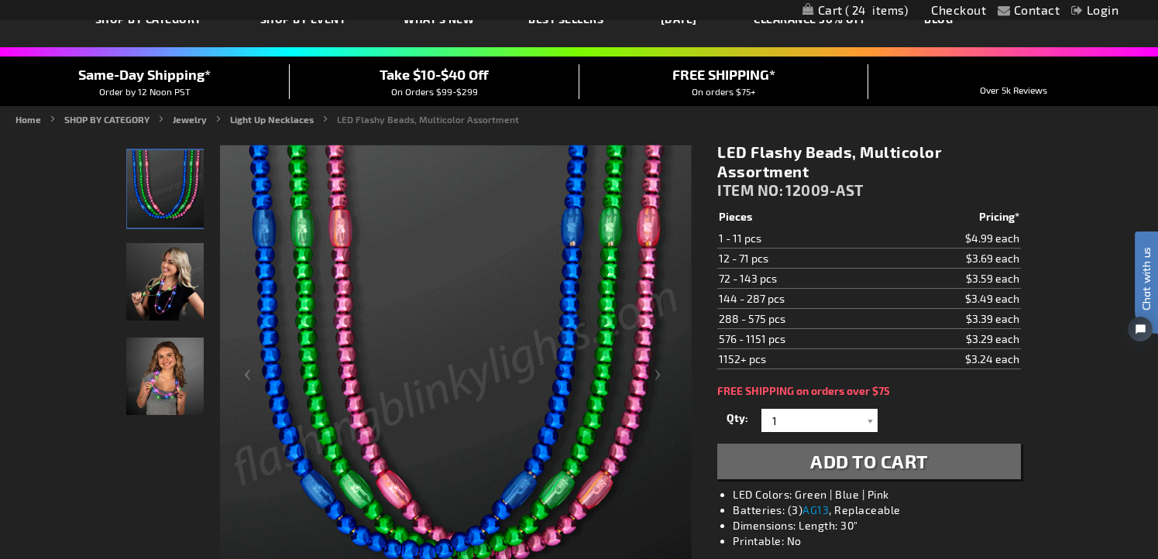
click at [880, 6] on span "24" at bounding box center [877, 10] width 64 height 14
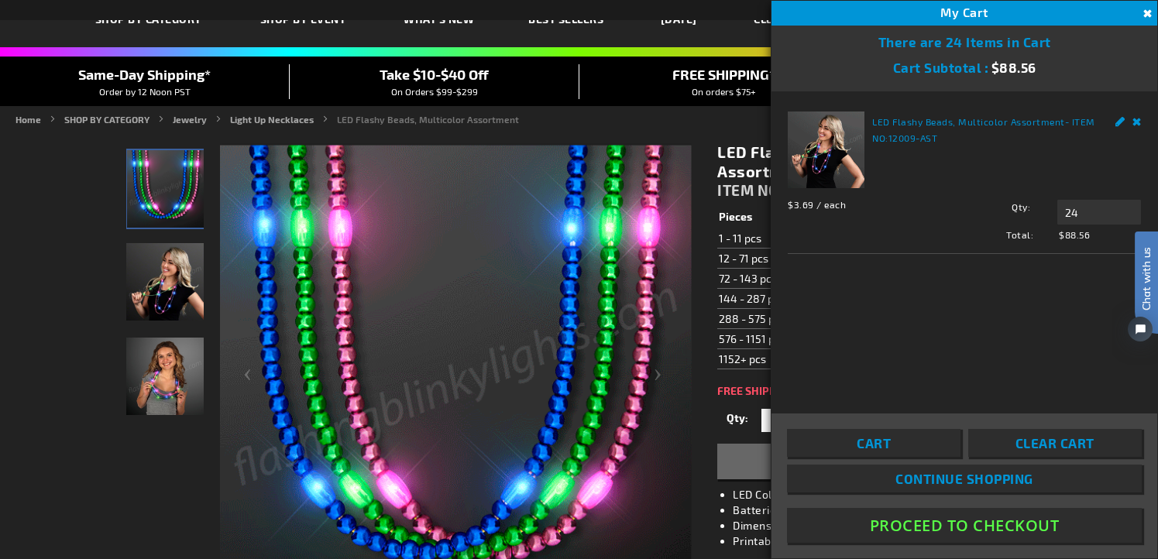
click at [1141, 15] on button "Close" at bounding box center [1145, 13] width 17 height 17
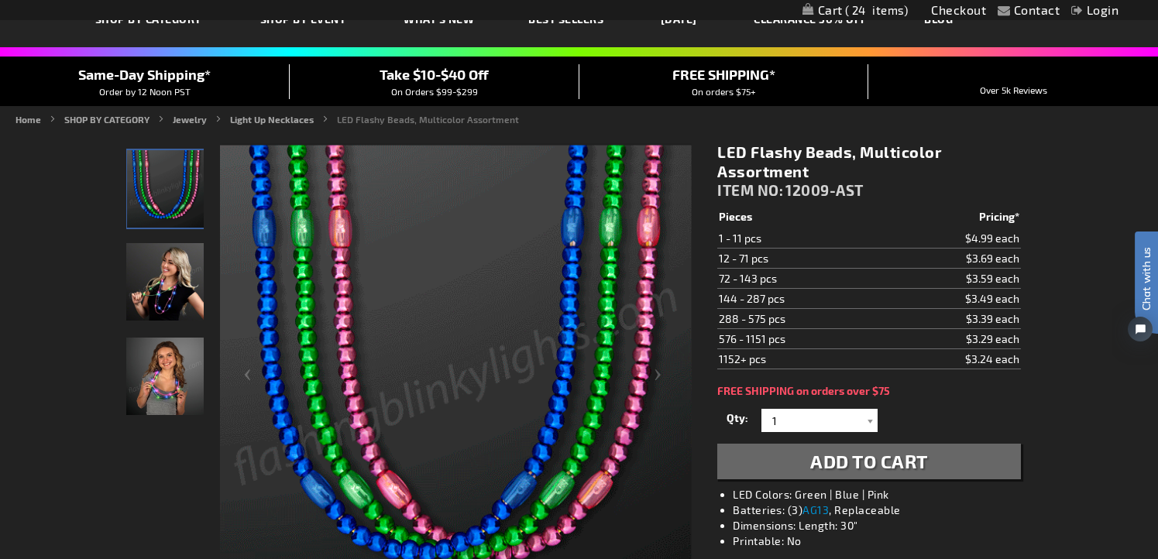
scroll to position [0, 0]
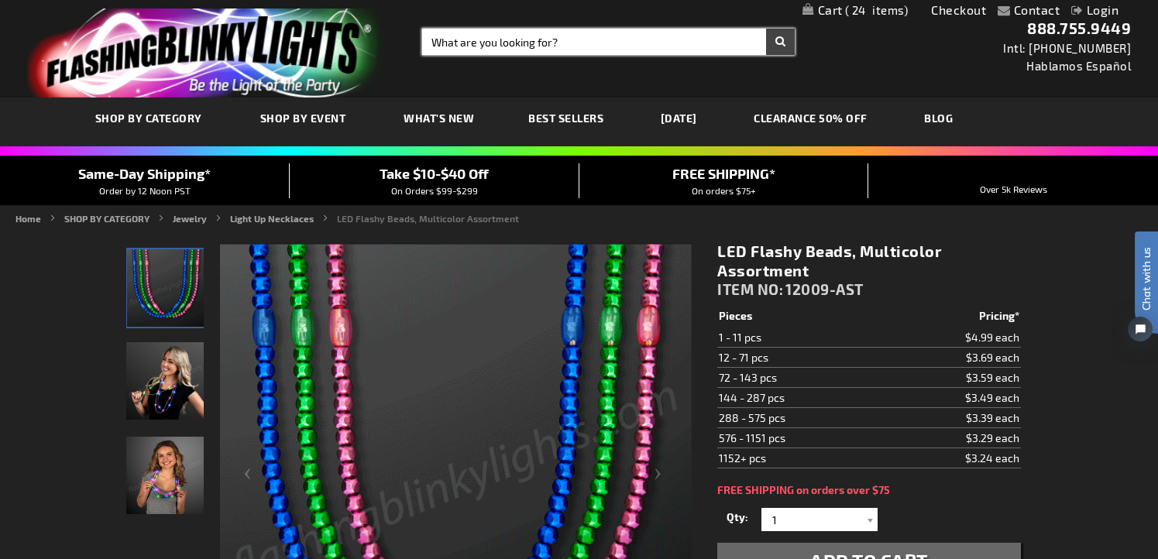
click at [528, 46] on input "Search" at bounding box center [608, 42] width 373 height 26
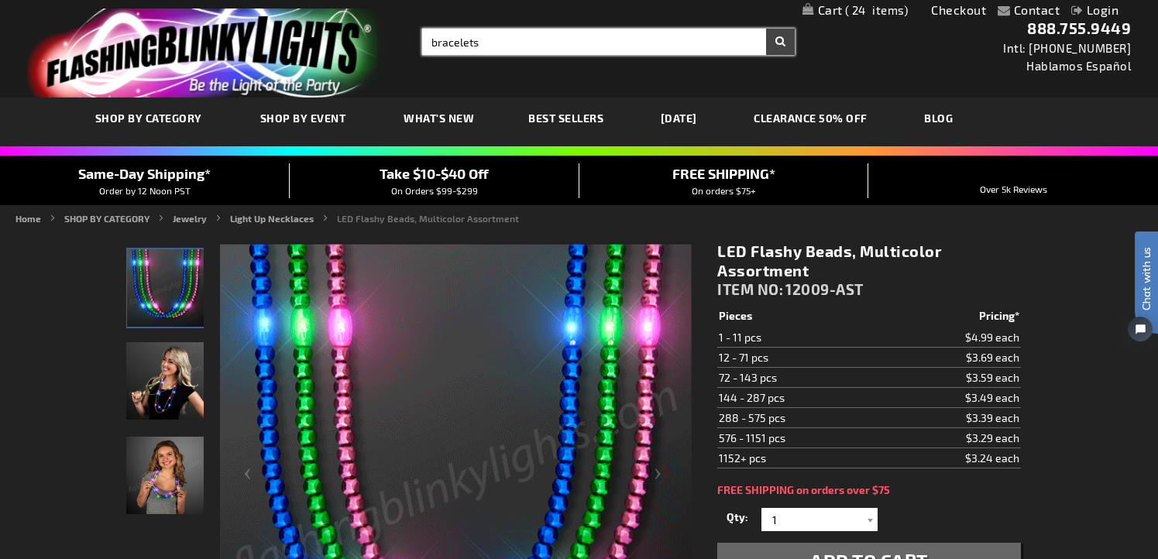
type input "bracelets"
click at [766, 29] on button "Search" at bounding box center [780, 42] width 29 height 26
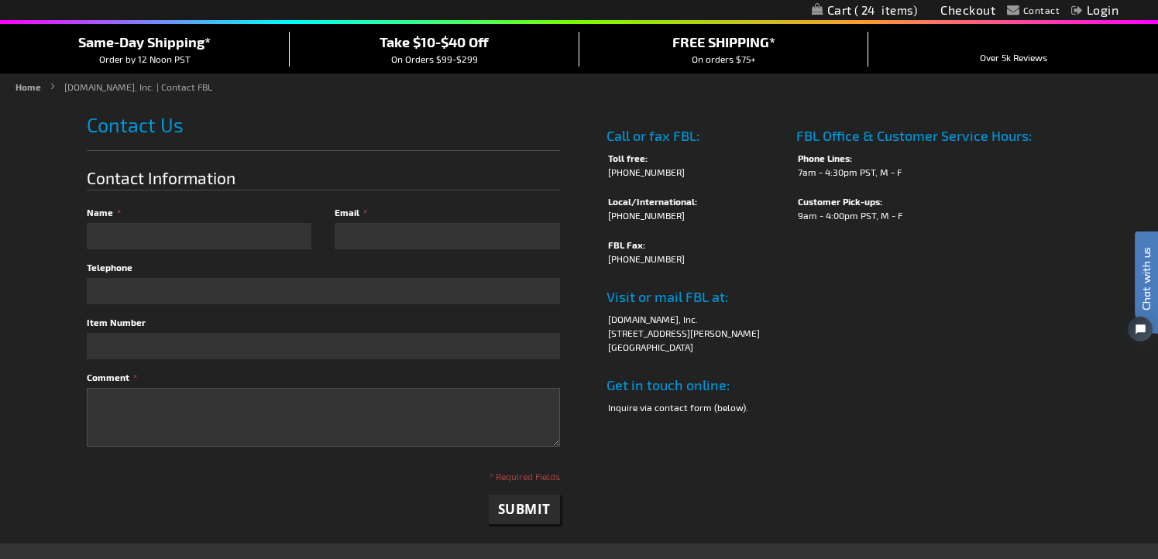
scroll to position [149, 0]
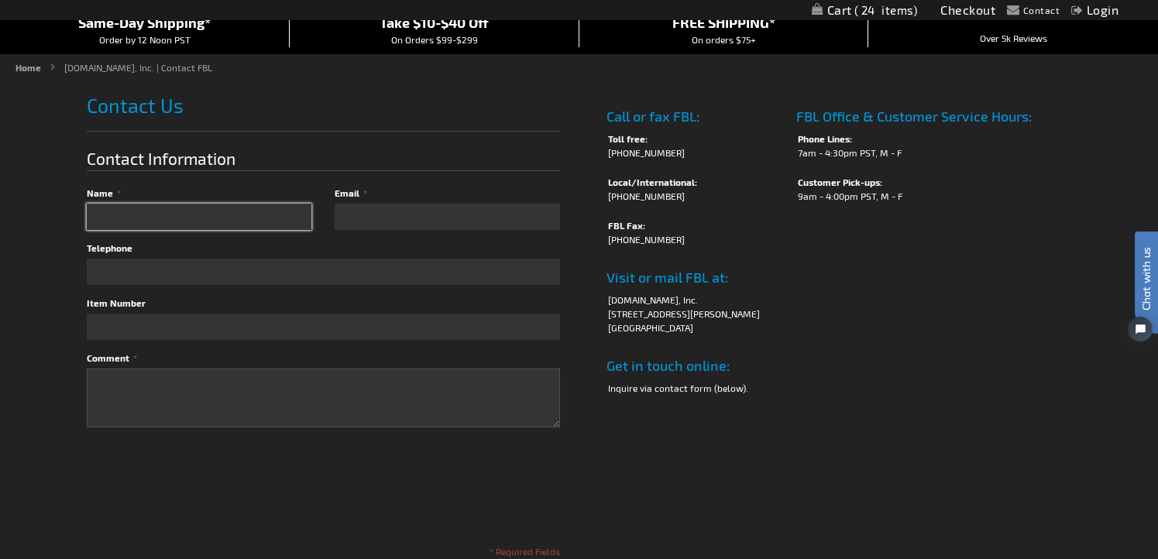
click at [163, 215] on input "Name" at bounding box center [199, 217] width 225 height 26
type input "Zoe"
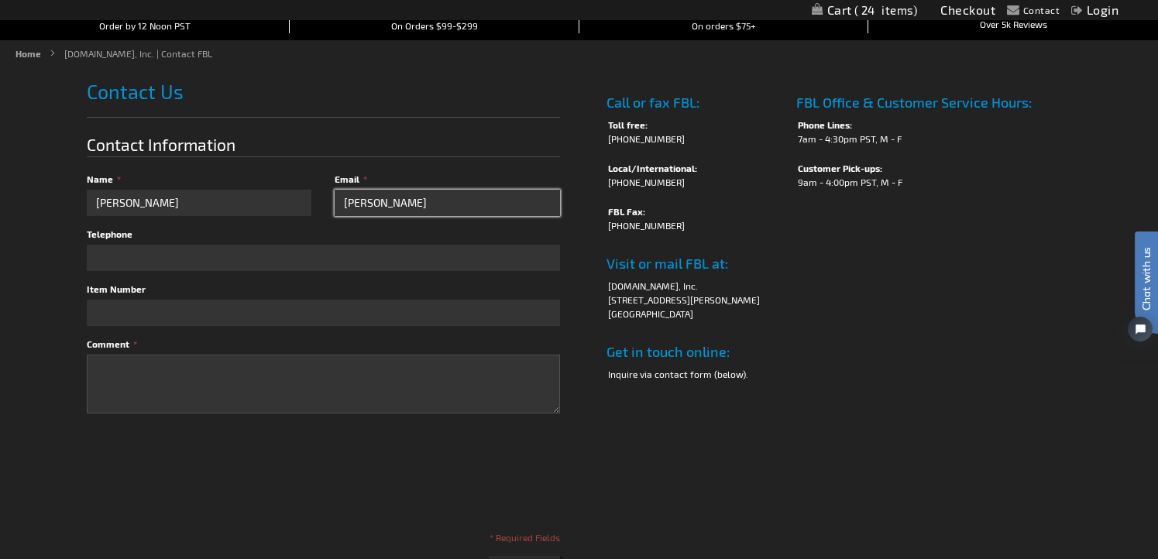
scroll to position [152, 0]
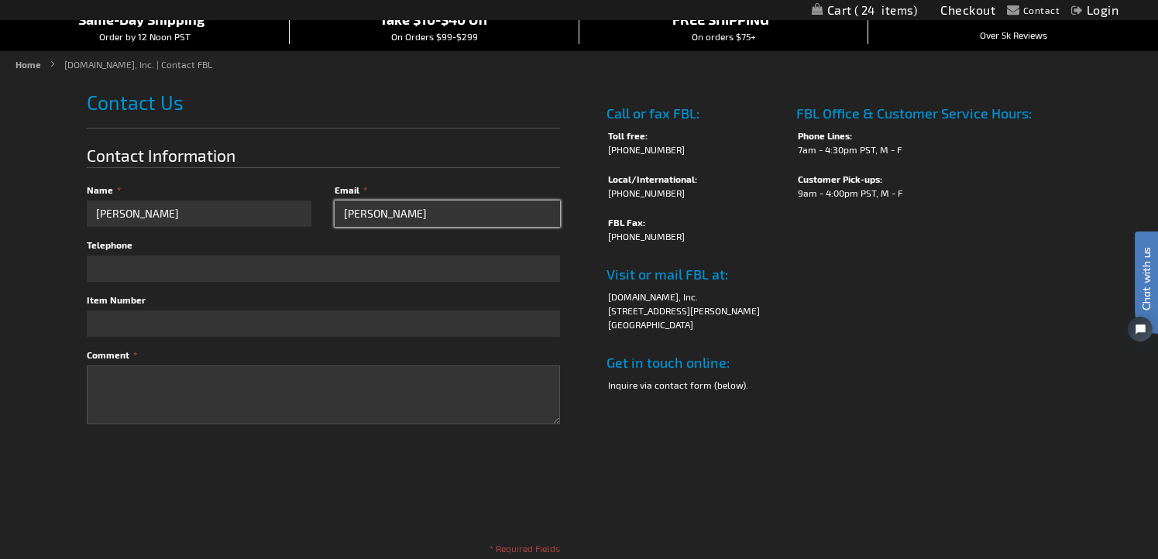
type input "Ross"
click at [913, 112] on h4 "FBL Office & Customer Service Hours:" at bounding box center [929, 109] width 267 height 23
click at [697, 294] on li "FlashingBlinkyLights.com, Inc." at bounding box center [695, 297] width 174 height 14
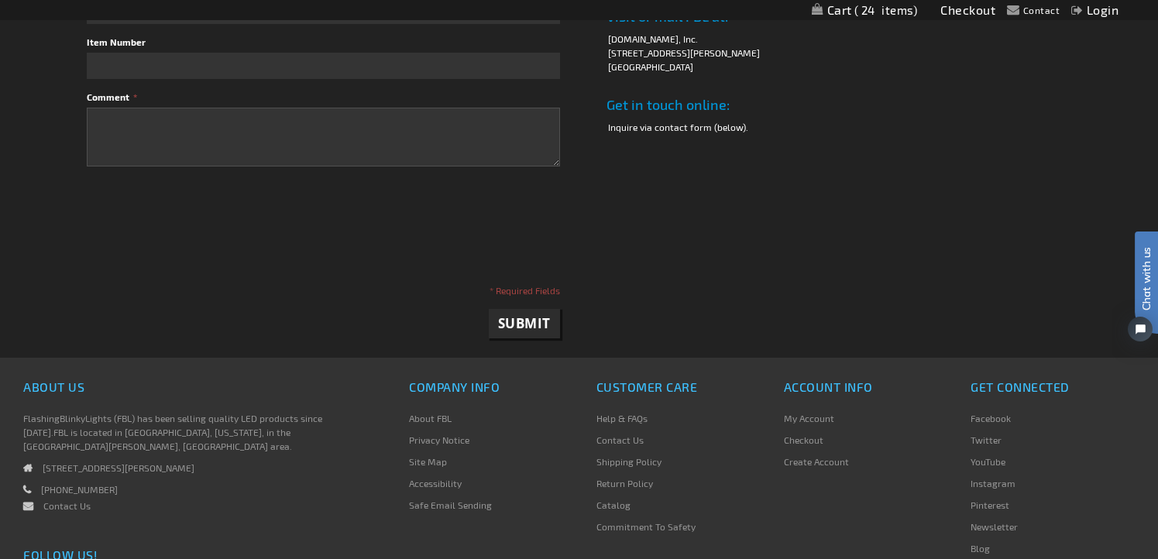
scroll to position [422, 0]
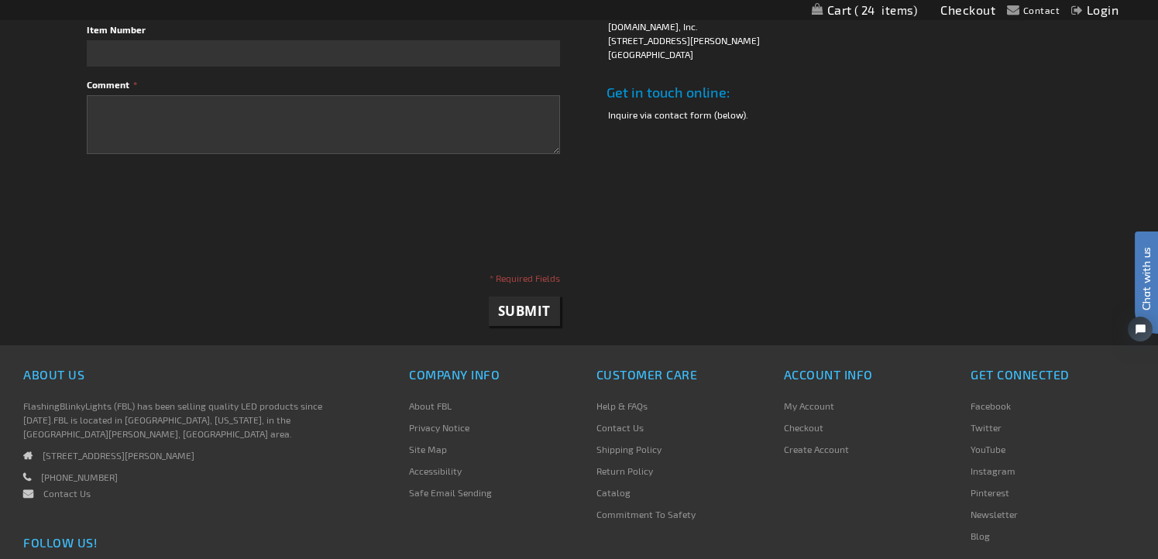
click at [617, 424] on link "Contact Us" at bounding box center [620, 427] width 47 height 11
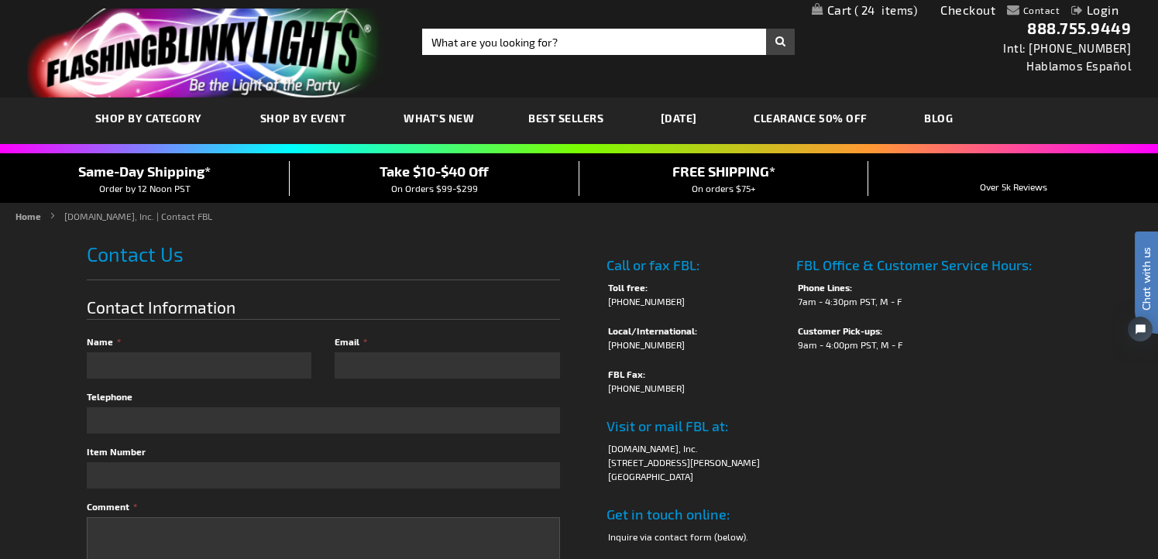
click at [875, 13] on span "24" at bounding box center [887, 10] width 64 height 14
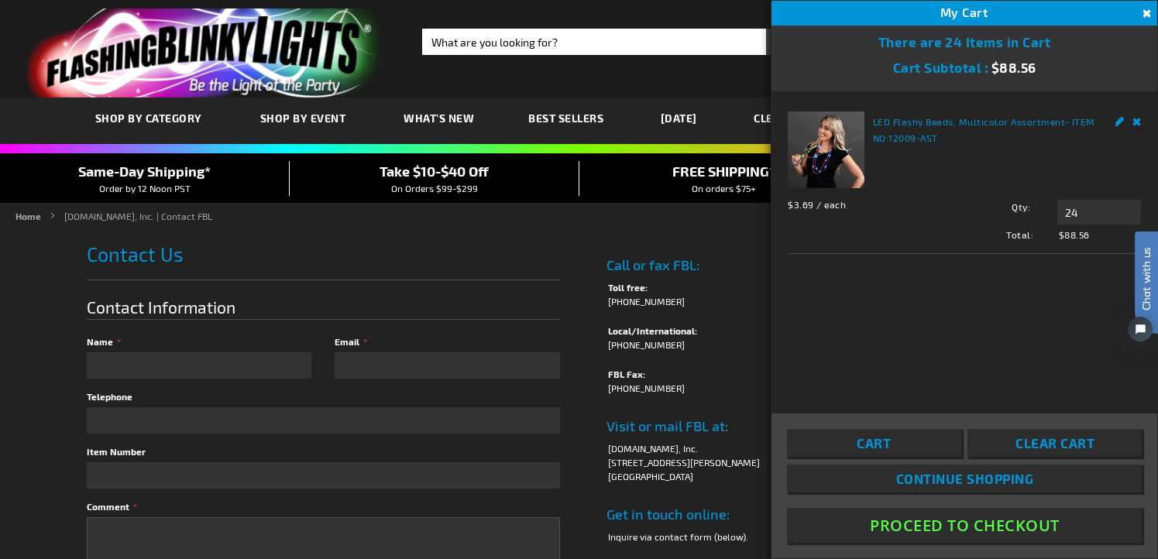
click at [613, 258] on h4 "Call or fax FBL:" at bounding box center [694, 260] width 175 height 23
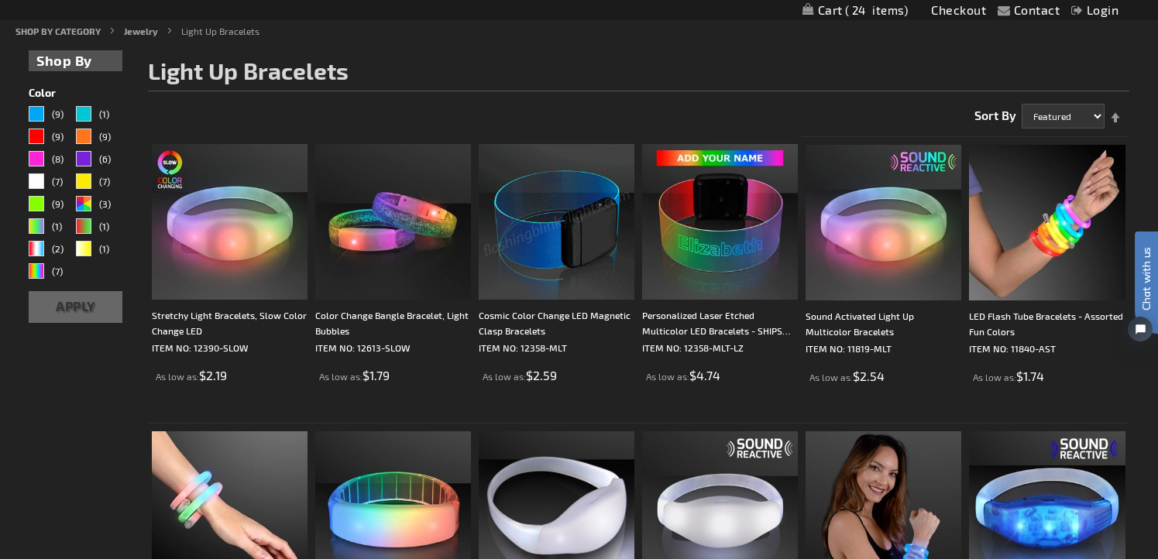
scroll to position [198, 0]
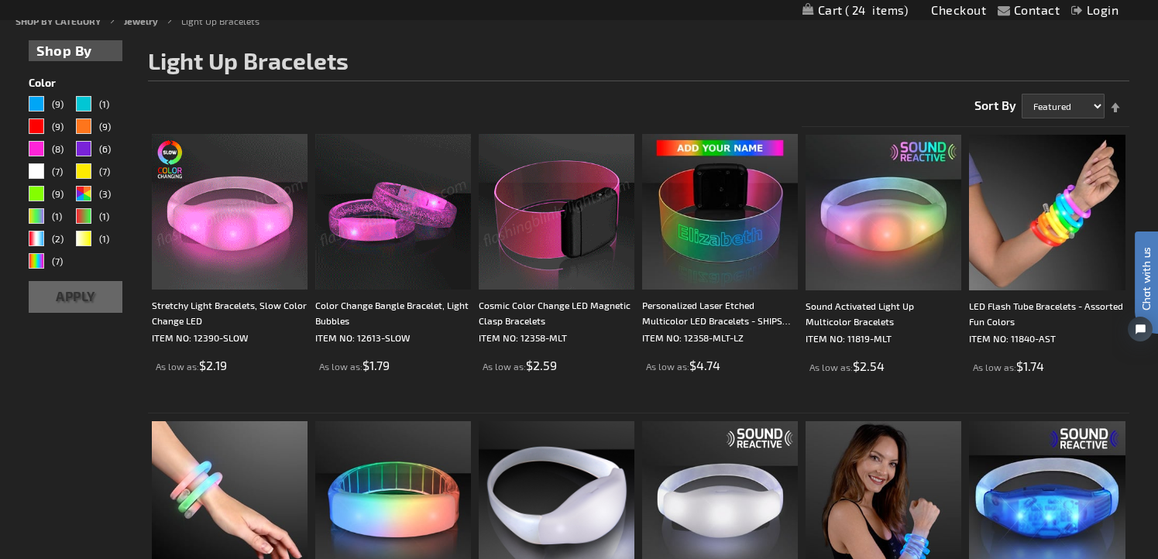
click at [252, 201] on img at bounding box center [230, 212] width 156 height 156
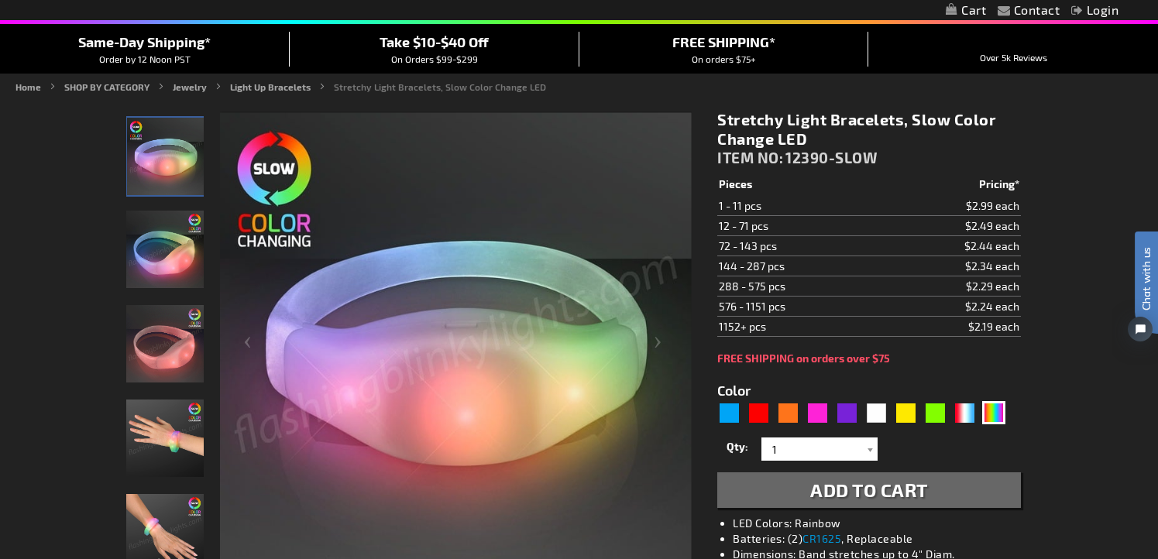
click at [164, 422] on img "Stretchy Light Bracelets, Slow Color Change LED" at bounding box center [164, 438] width 77 height 77
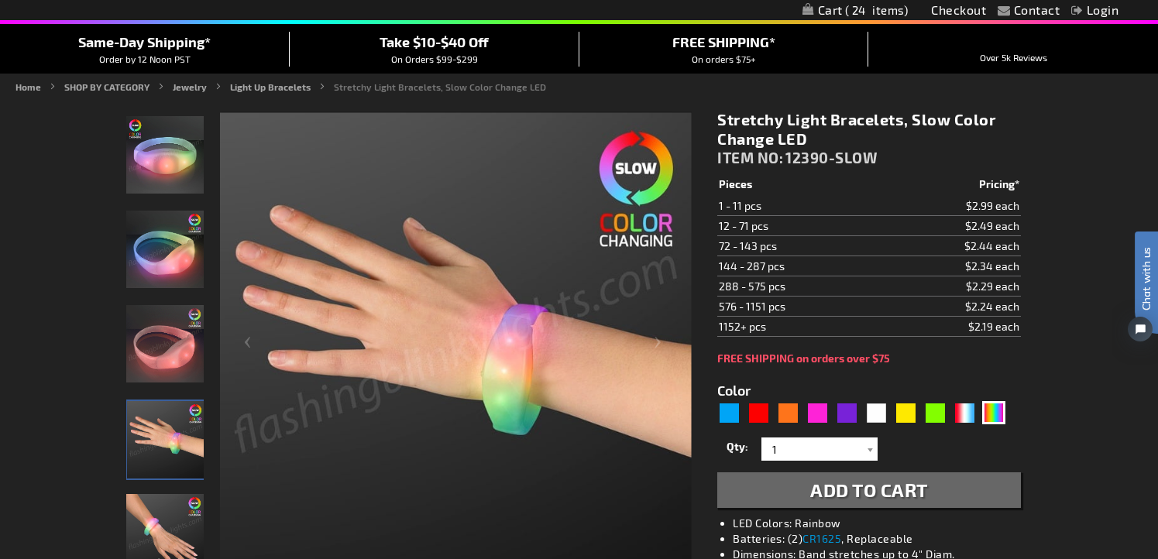
click at [175, 175] on img "Stretchy Light Bracelets, Slow Color Change LED" at bounding box center [164, 154] width 77 height 77
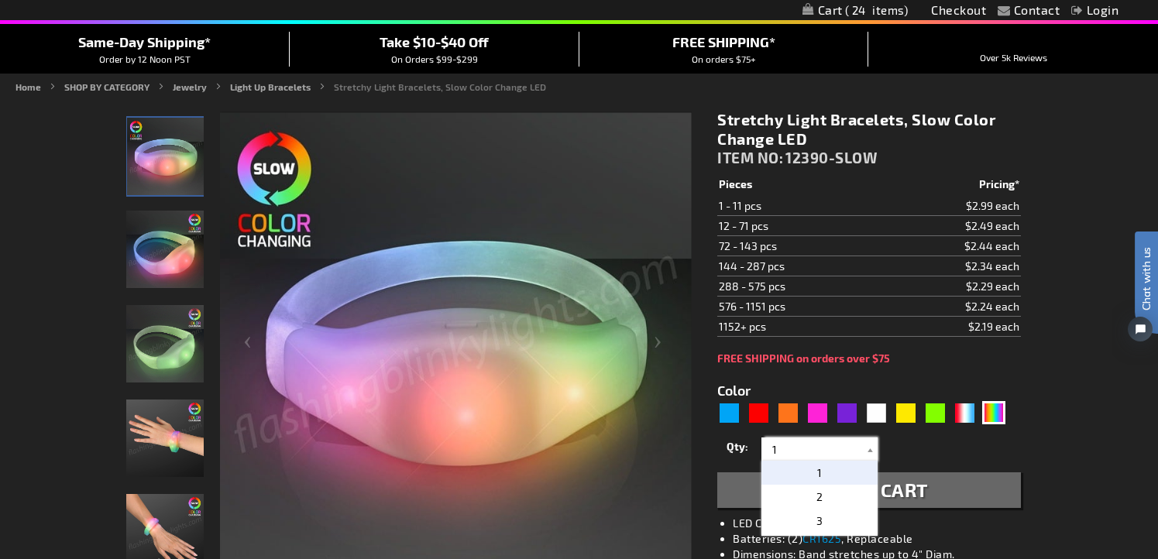
click at [855, 456] on input "1" at bounding box center [821, 449] width 112 height 23
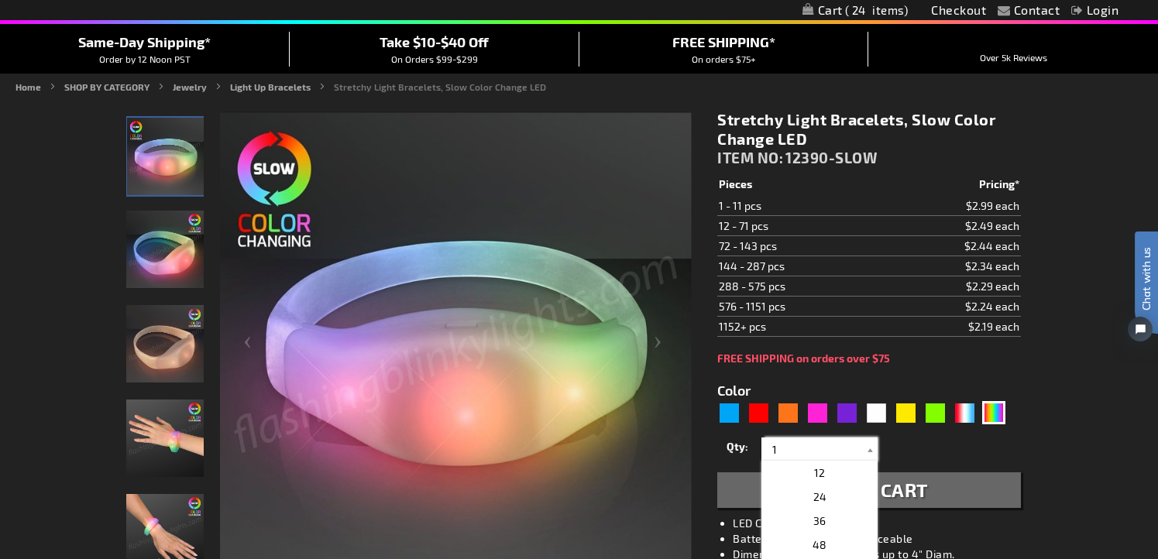
scroll to position [249, 0]
click at [827, 509] on p "24" at bounding box center [820, 512] width 116 height 24
type input "24"
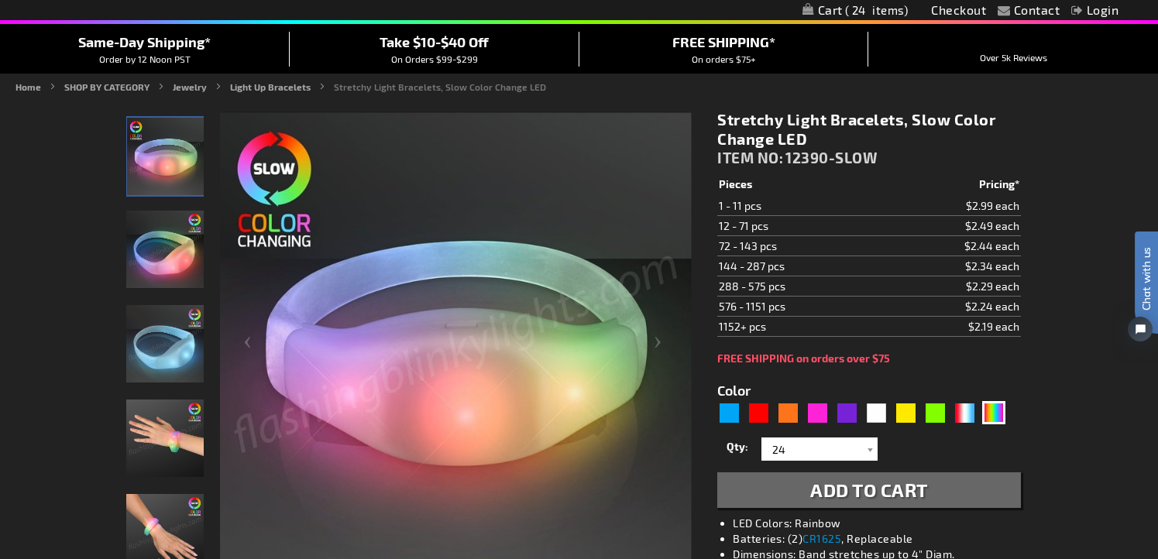
click at [874, 493] on span "Add to Cart" at bounding box center [869, 490] width 118 height 22
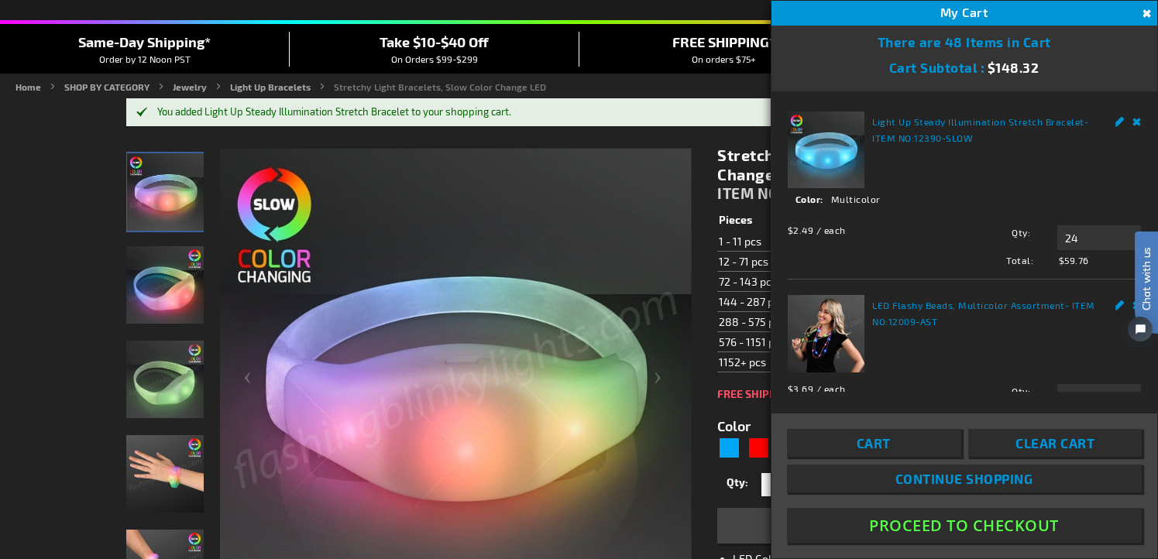
click at [876, 13] on div "My Cart 48" at bounding box center [965, 13] width 386 height 25
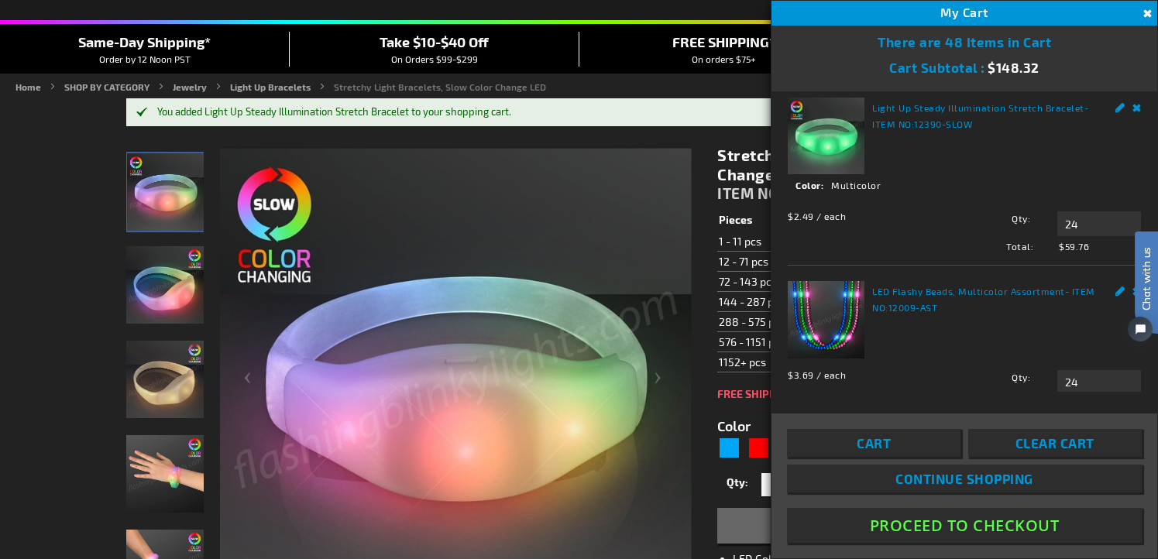
scroll to position [16, 0]
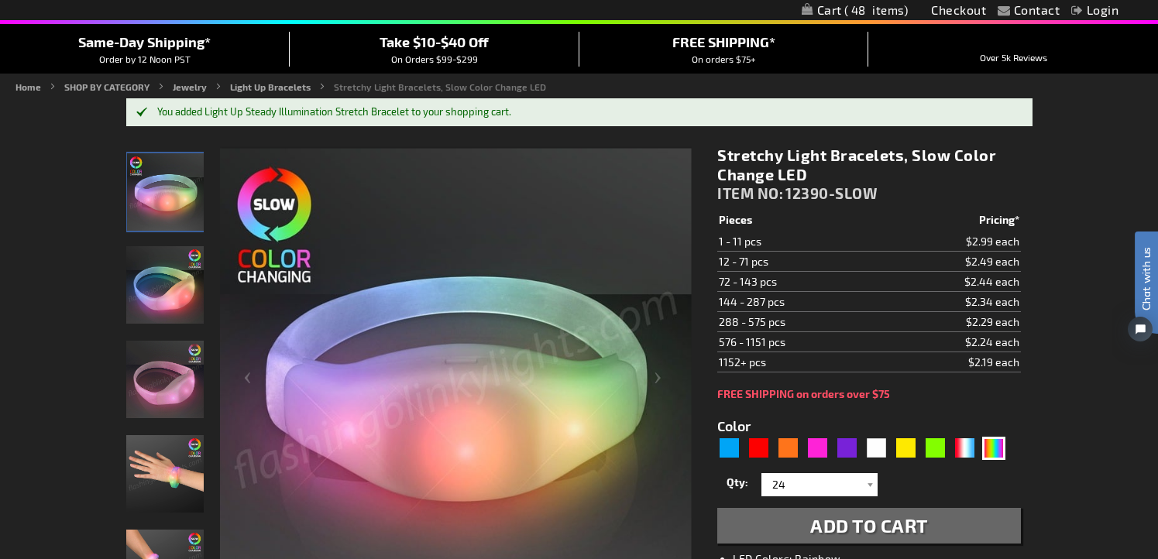
click at [510, 15] on div "Contact Compare Products Checkout Login Skip to Content My Cart 48 48 items My …" at bounding box center [579, 10] width 1158 height 20
click at [861, 10] on span "48" at bounding box center [876, 10] width 64 height 14
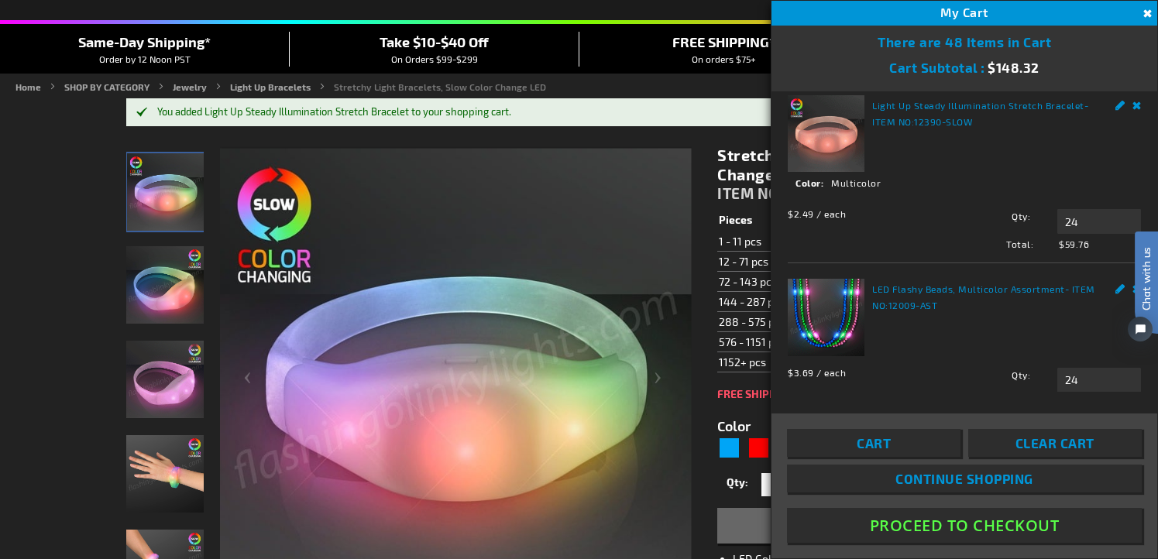
click at [586, 92] on ul "Home SHOP BY CATEGORY Jewelry Light Up Bracelets Stretchy Light Bracelets, Slow…" at bounding box center [578, 87] width 1127 height 14
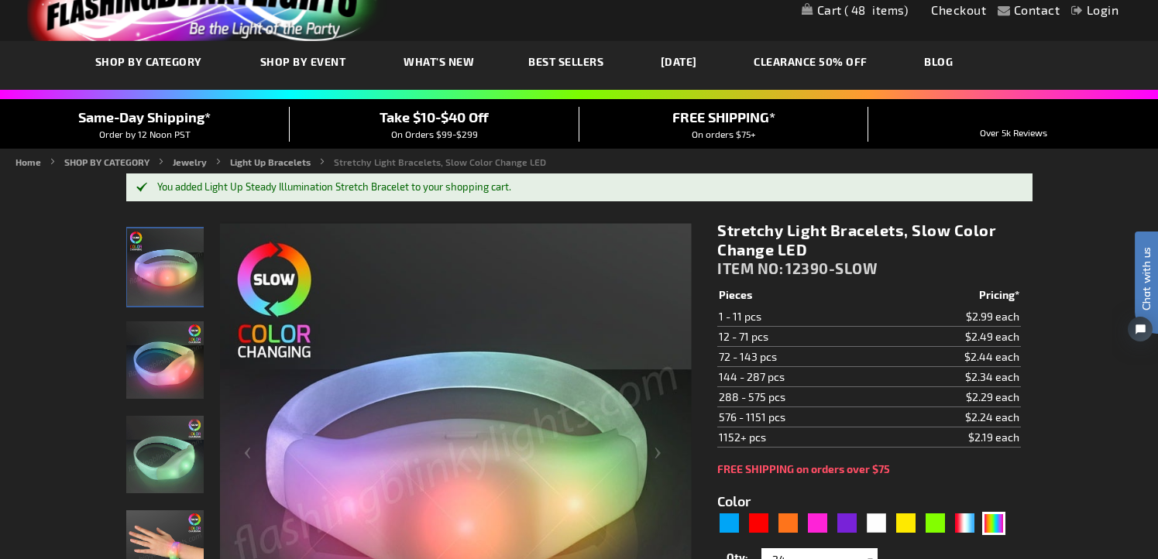
scroll to position [0, 0]
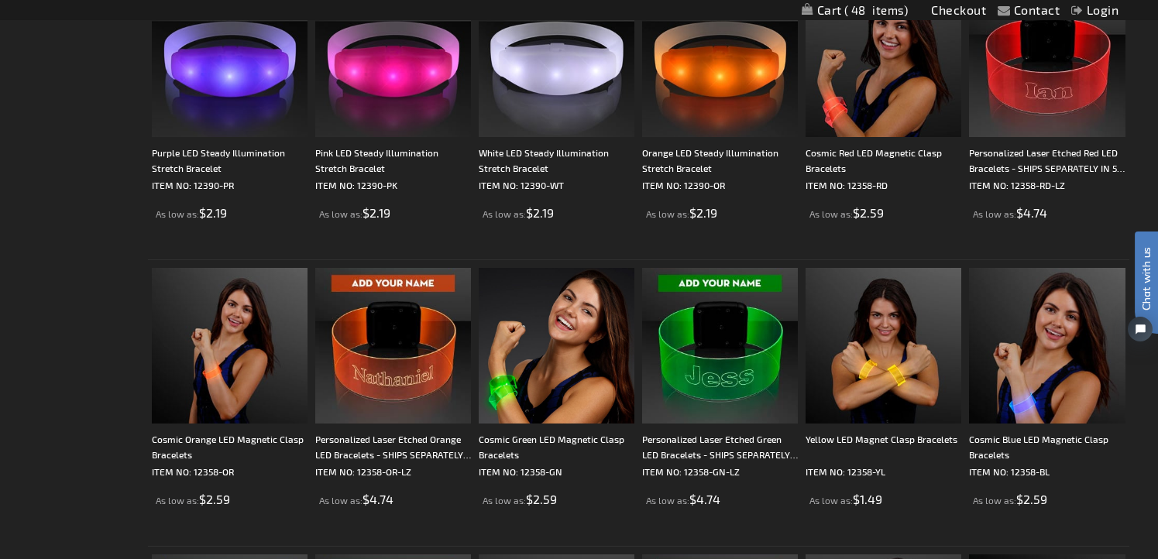
scroll to position [2086, 0]
